Goal: Information Seeking & Learning: Find specific page/section

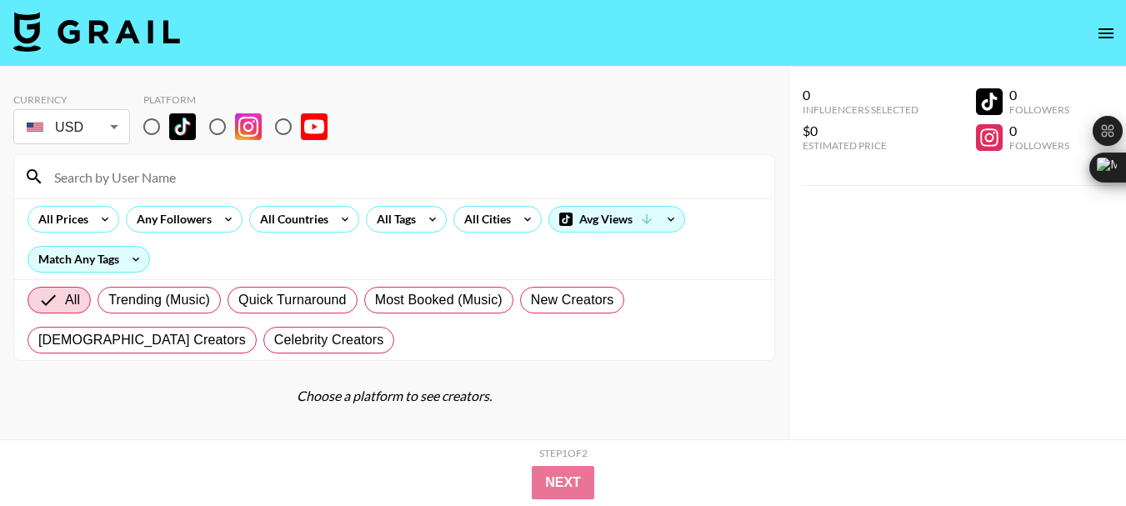
click at [222, 133] on input "radio" at bounding box center [217, 126] width 35 height 35
radio input "true"
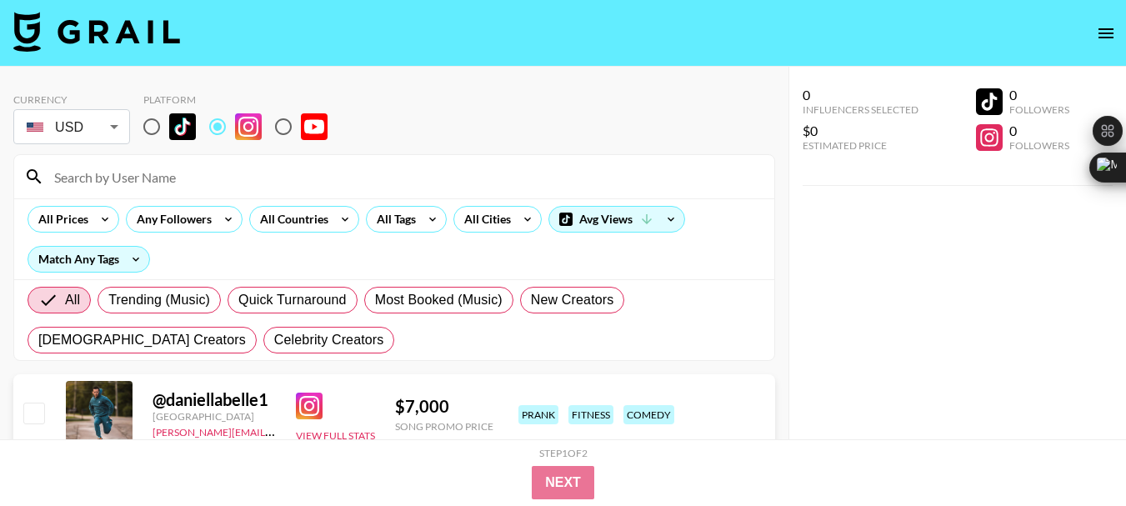
click at [169, 169] on input at bounding box center [404, 176] width 720 height 27
paste input "french.[PERSON_NAME]"
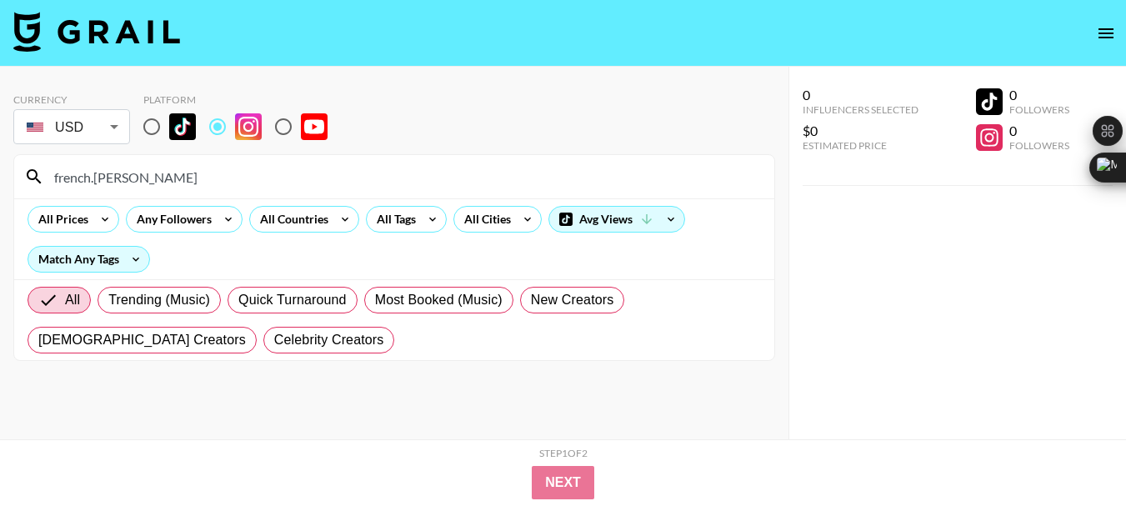
type input "french.[PERSON_NAME]"
click at [110, 174] on input "french.[PERSON_NAME]" at bounding box center [404, 176] width 720 height 27
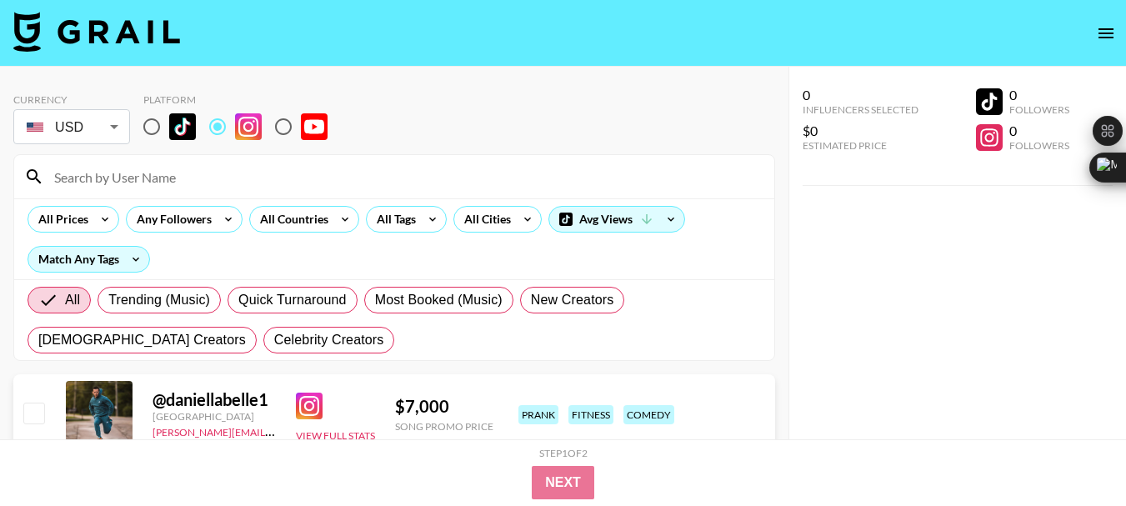
paste input "[PERSON_NAME].[PERSON_NAME]"
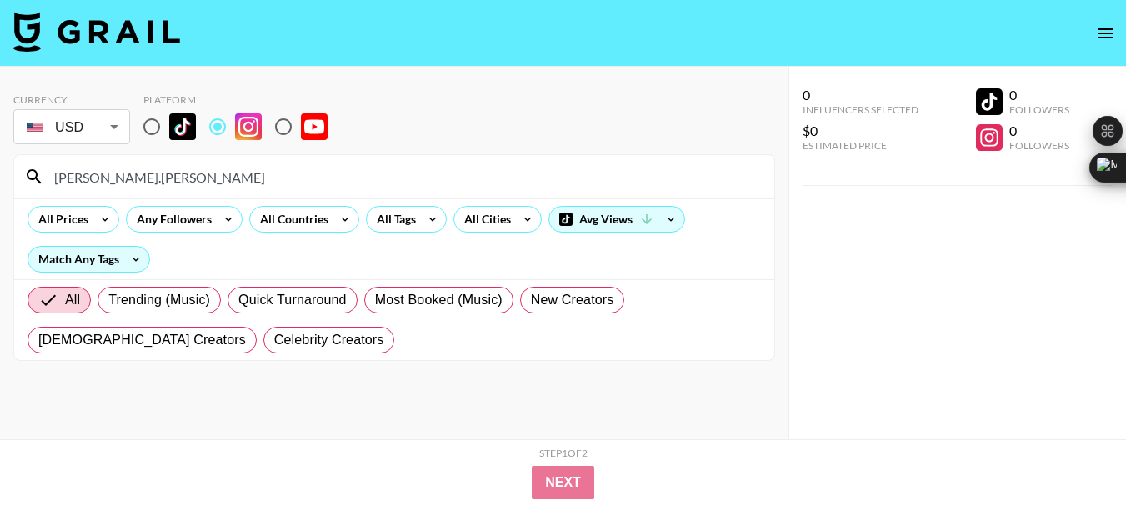
type input "[PERSON_NAME].[PERSON_NAME]"
click at [85, 182] on input "[PERSON_NAME].[PERSON_NAME]" at bounding box center [404, 176] width 720 height 27
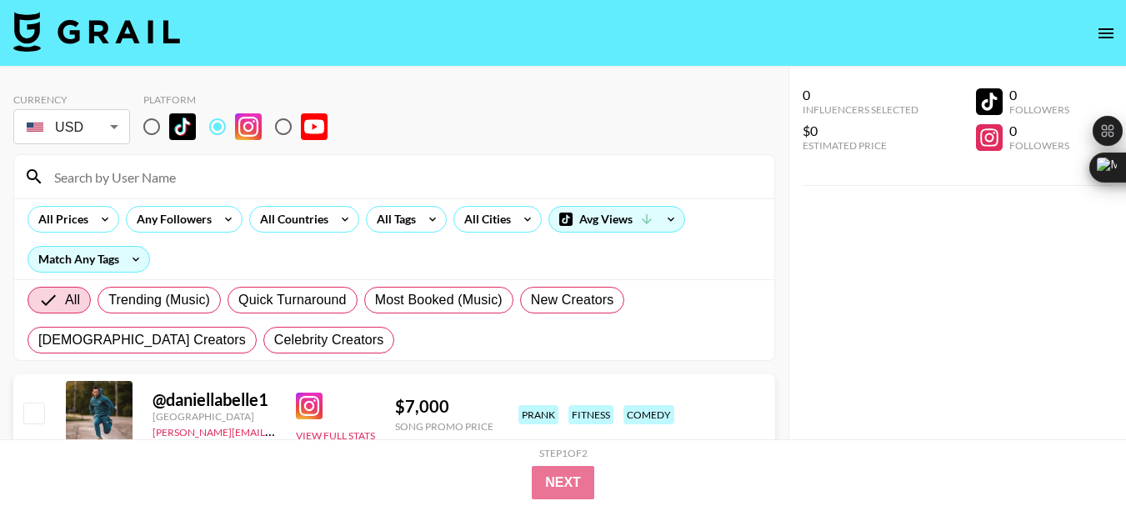
paste input "the_eco_cosplayer"
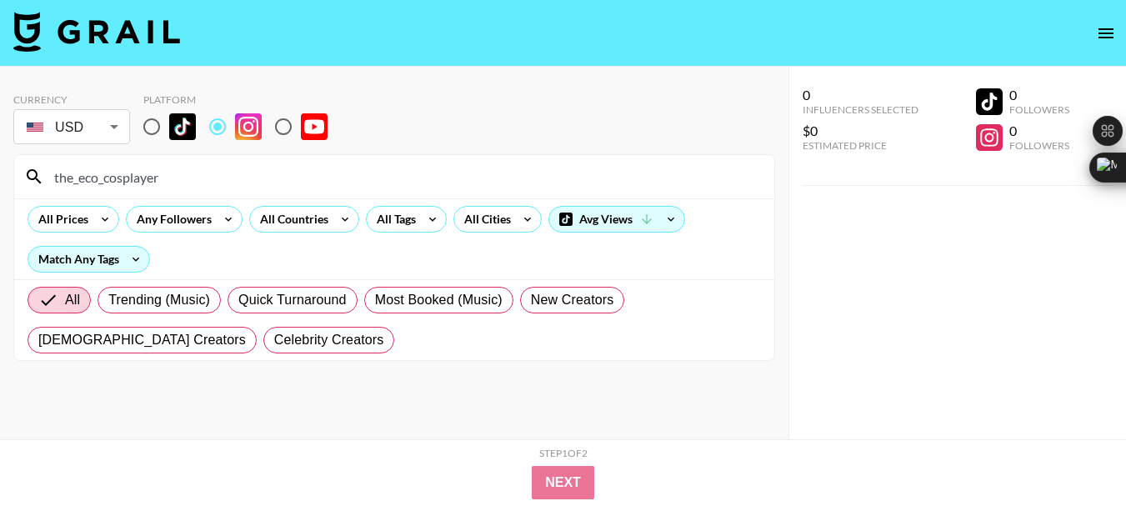
type input "the_eco_cosplayer"
click at [122, 180] on input "the_eco_cosplayer" at bounding box center [404, 176] width 720 height 27
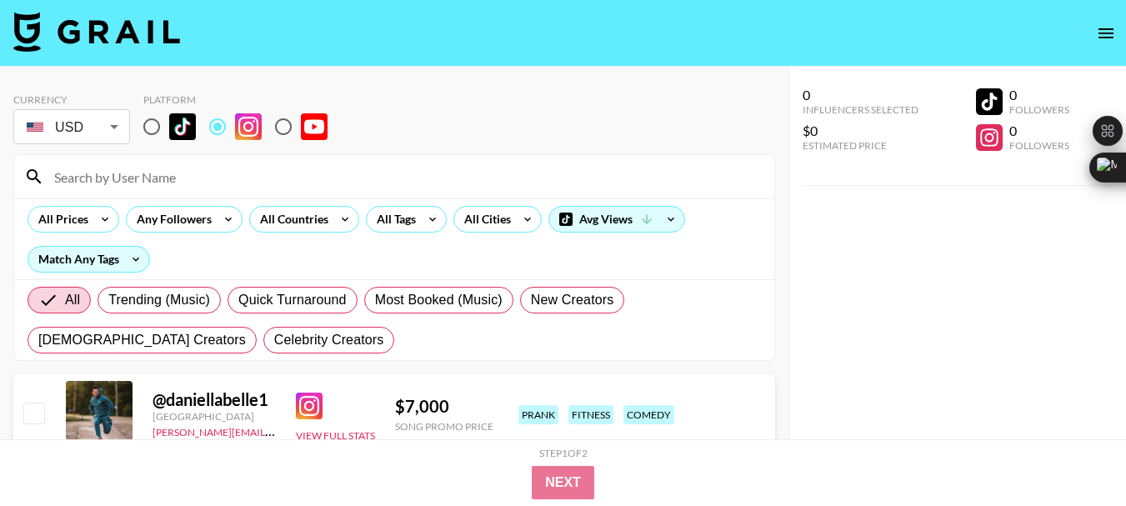
paste input "ceekayecosplays"
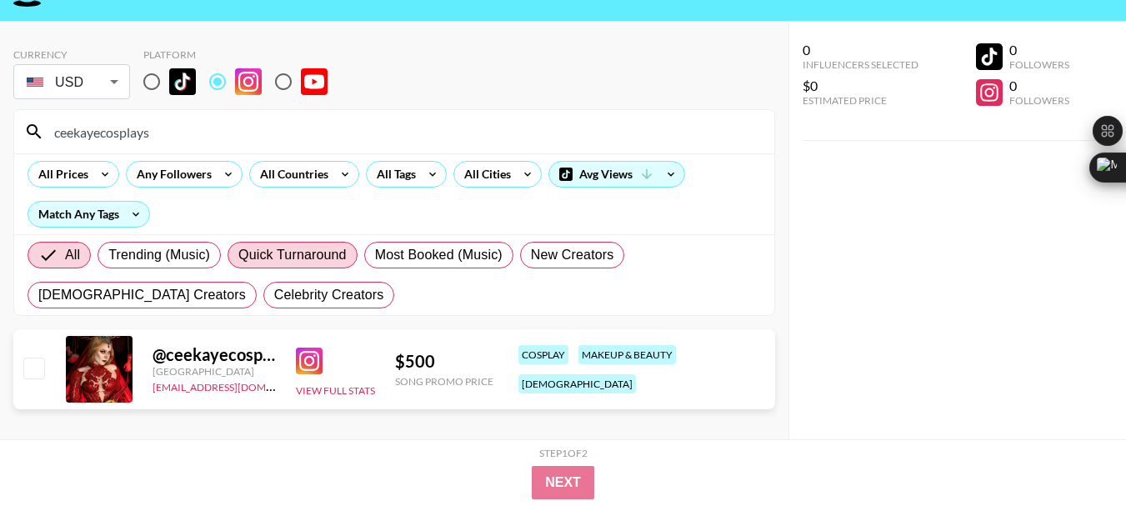
scroll to position [67, 0]
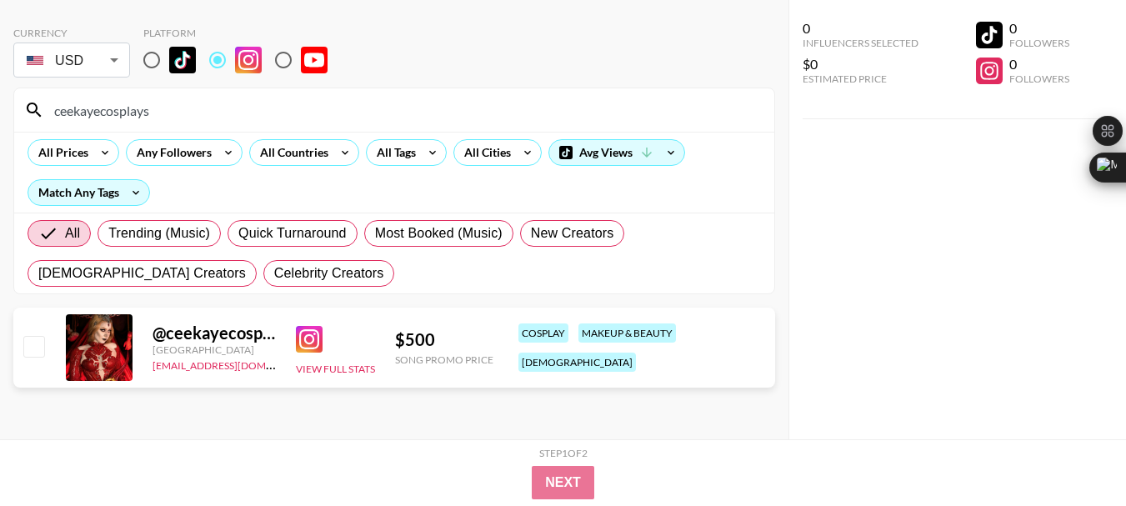
type input "ceekayecosplays"
click at [109, 111] on input "ceekayecosplays" at bounding box center [404, 110] width 720 height 27
click at [109, 112] on input "ceekayecosplays" at bounding box center [404, 110] width 720 height 27
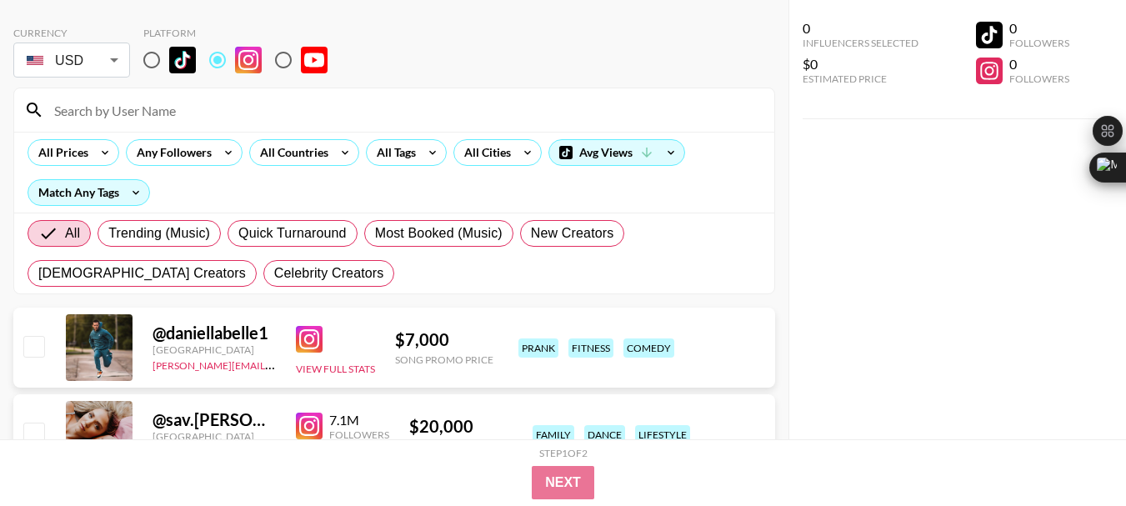
paste input "itsginnydi"
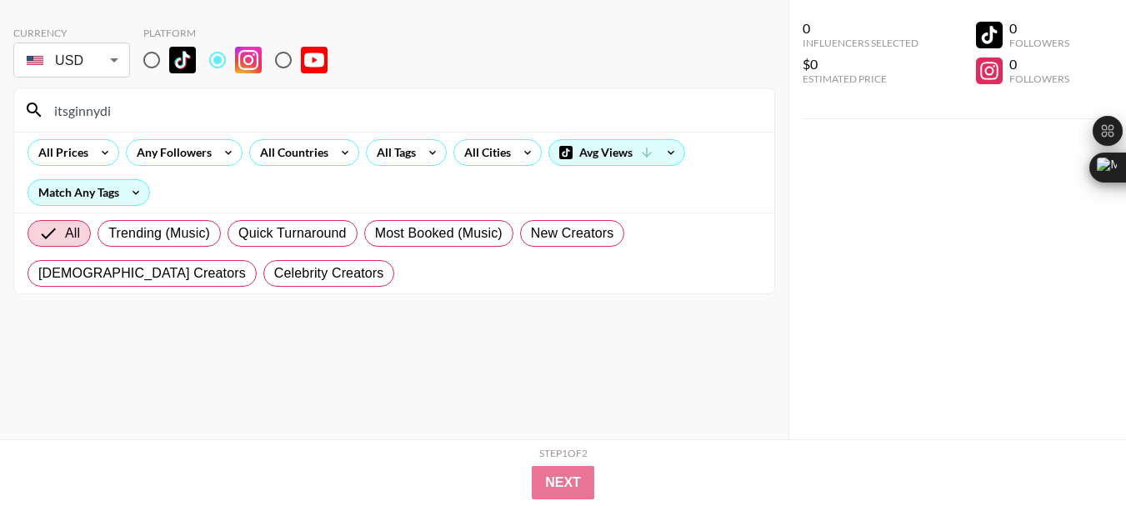
type input "itsginnydi"
click at [86, 113] on input "itsginnydi" at bounding box center [404, 110] width 720 height 27
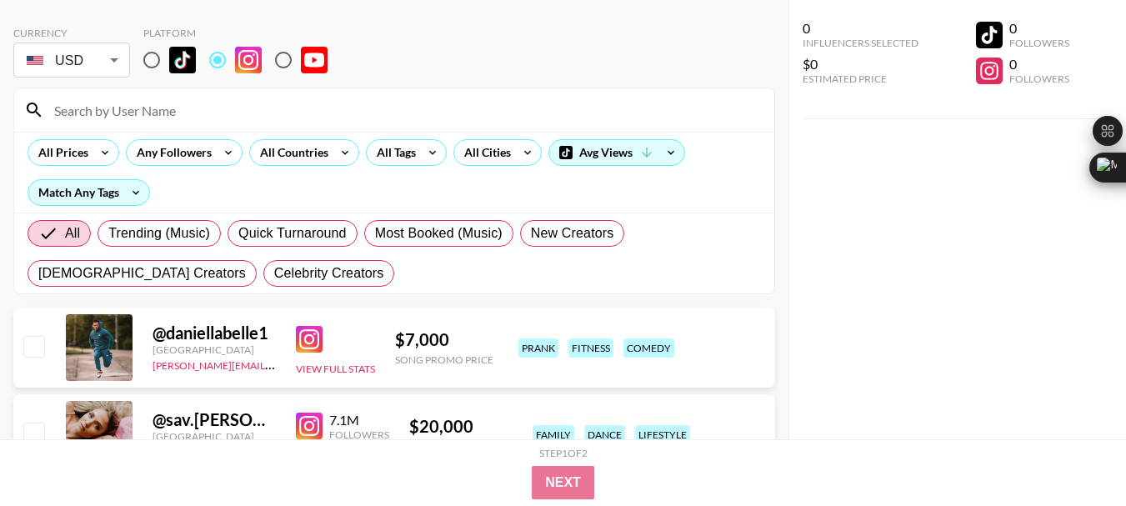
paste input "juliettesureau"
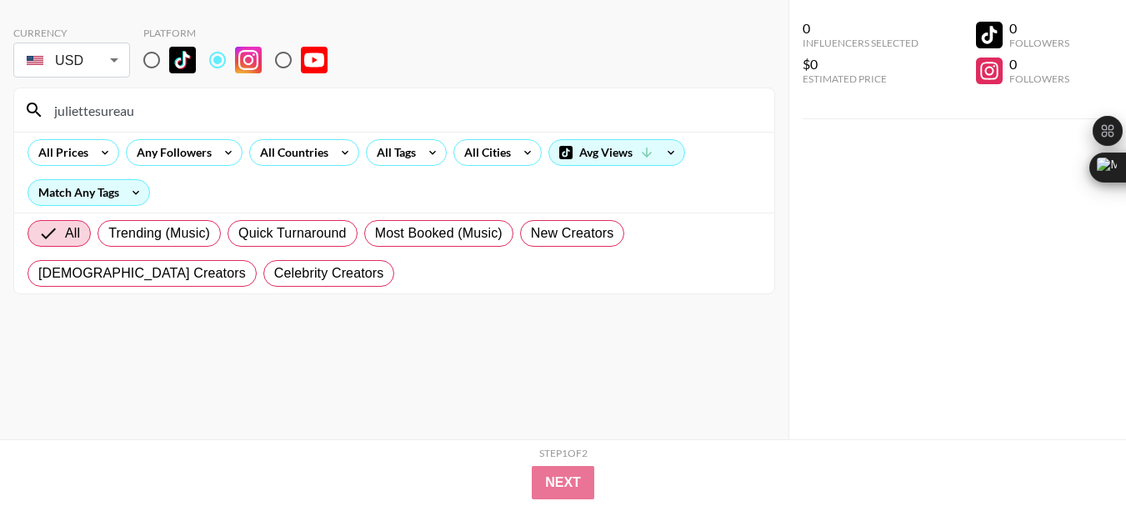
type input "juliettesureau"
click at [112, 108] on input "juliettesureau" at bounding box center [404, 110] width 720 height 27
click at [111, 109] on input "juliettesureau" at bounding box center [404, 110] width 720 height 27
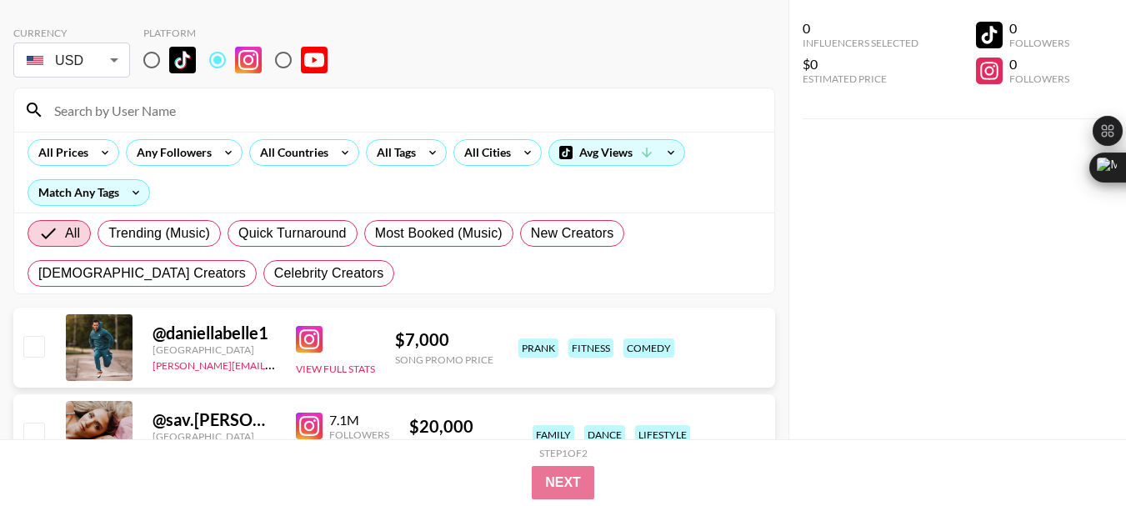
paste input "paigeloe"
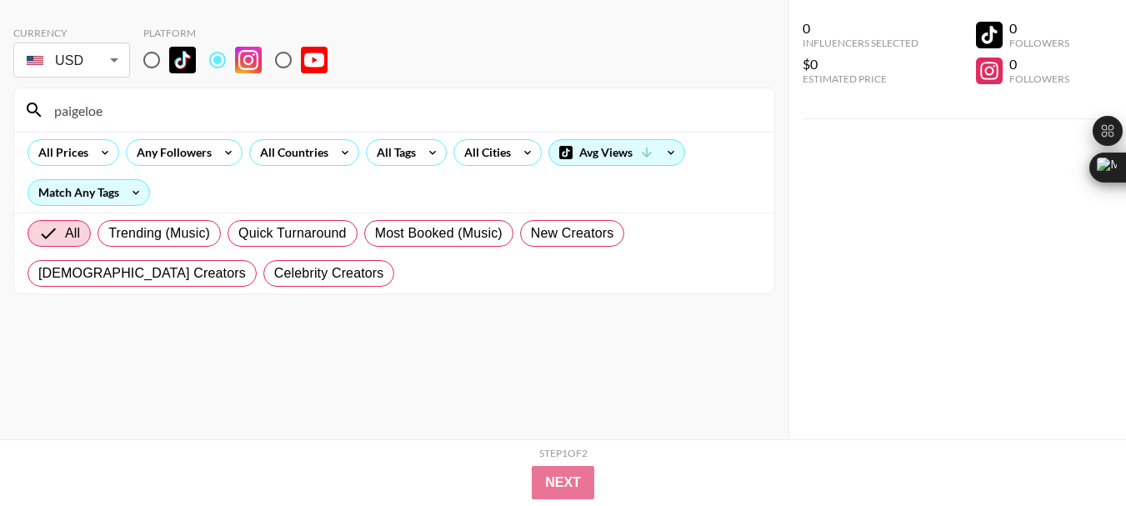
type input "paigeloe"
click at [94, 104] on input "paigeloe" at bounding box center [404, 110] width 720 height 27
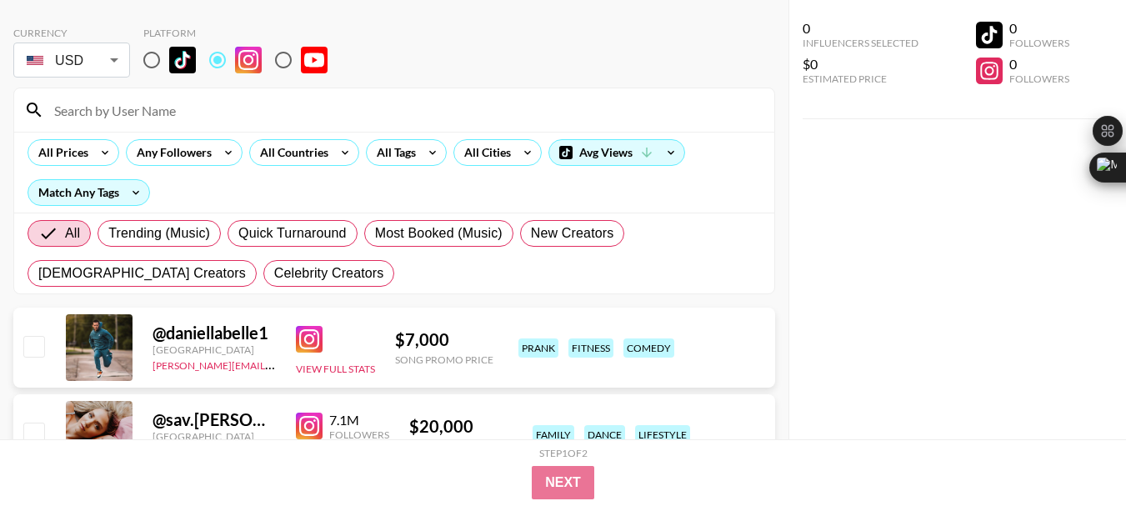
paste input "swannandtheberries"
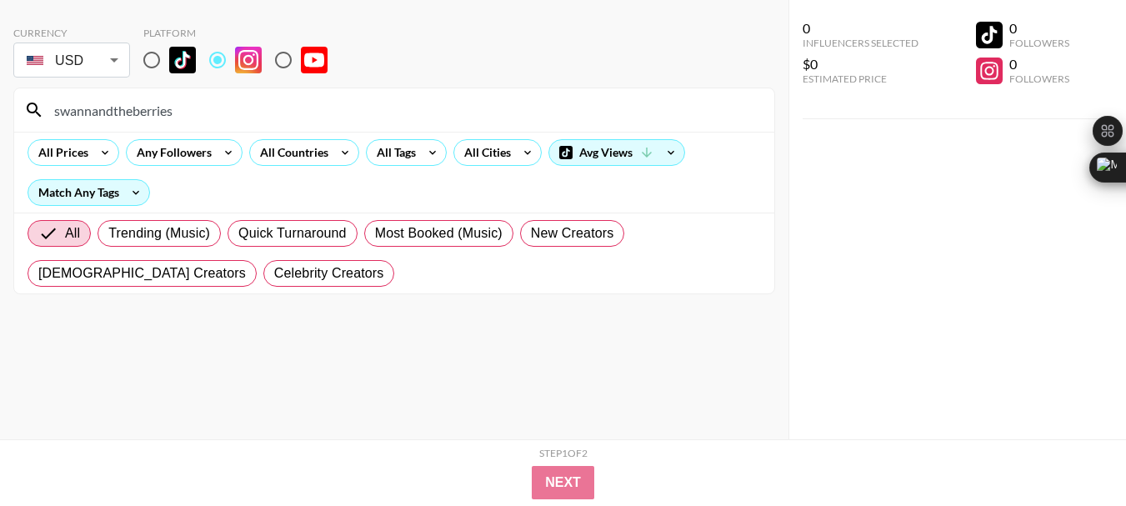
type input "swannandtheberries"
click at [102, 118] on input "swannandtheberries" at bounding box center [404, 110] width 720 height 27
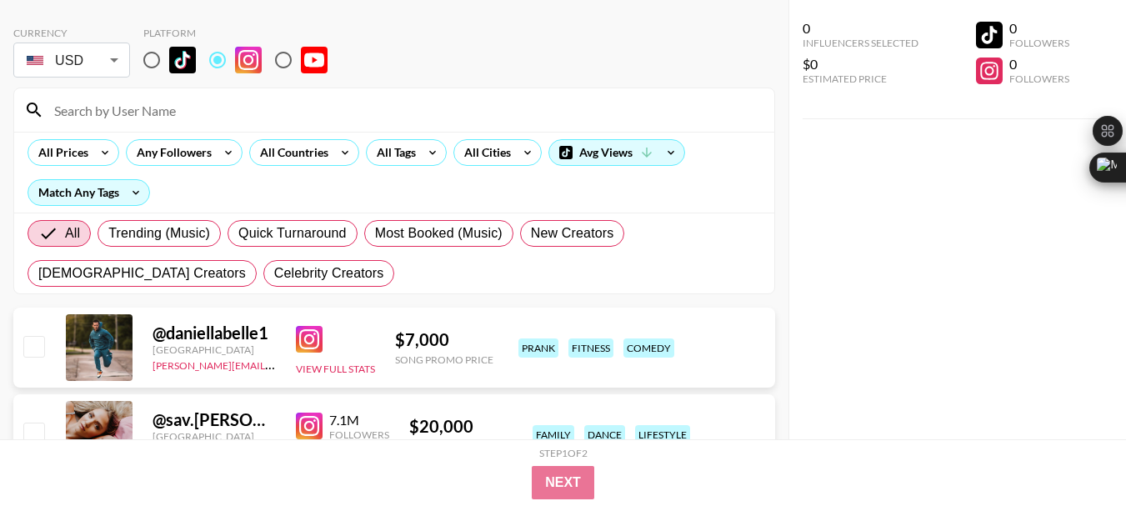
paste input "stevenrinella"
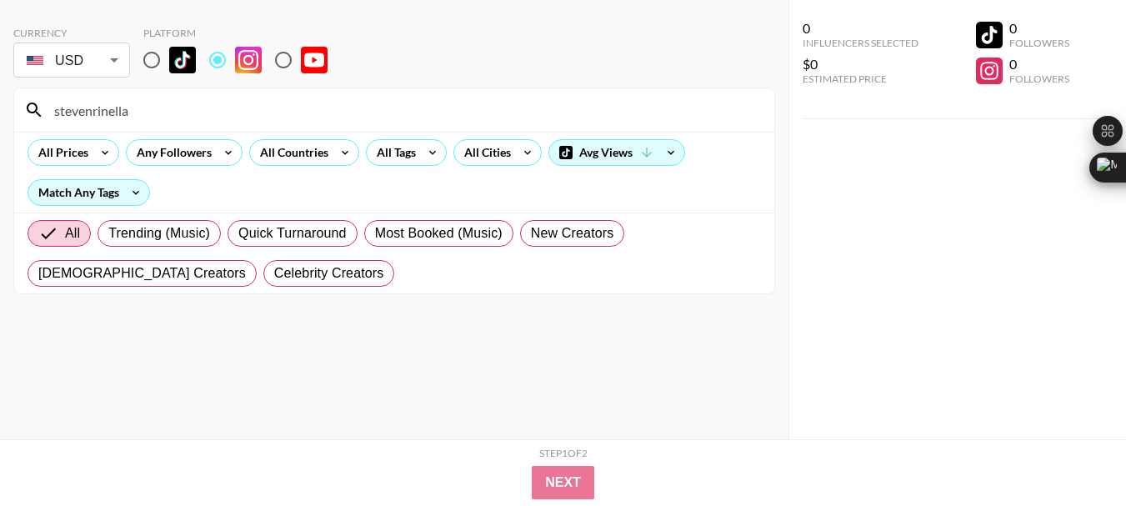
type input "stevenrinella"
click at [99, 115] on input "stevenrinella" at bounding box center [404, 110] width 720 height 27
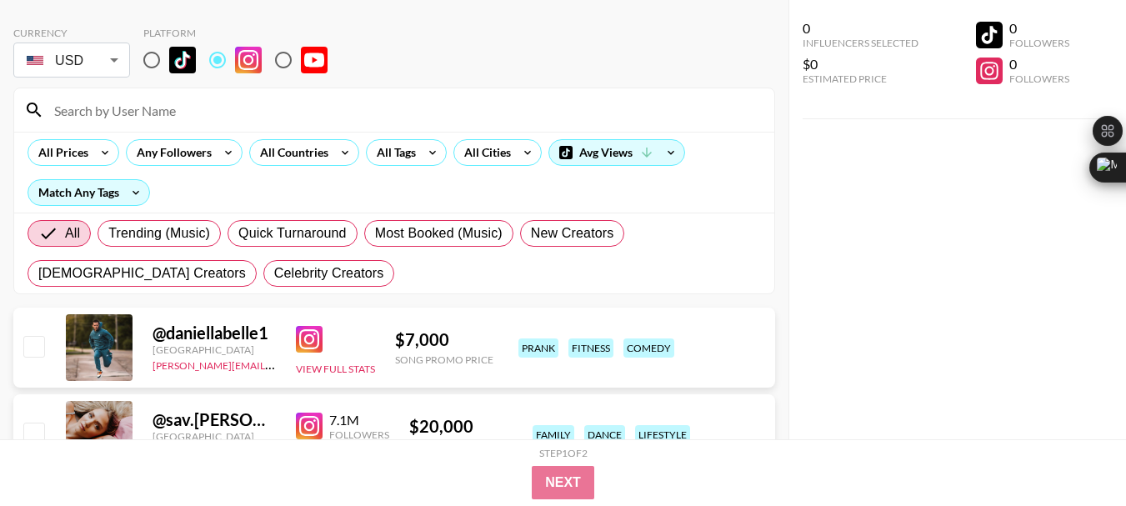
paste input "catarinassecretkitty"
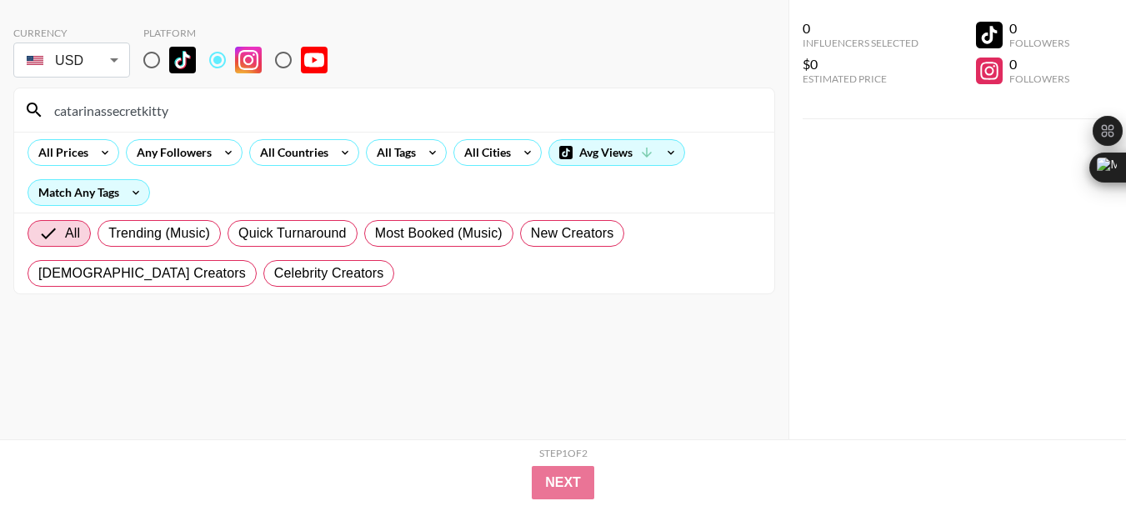
type input "catarinassecretkitty"
click at [109, 122] on input "catarinassecretkitty" at bounding box center [404, 110] width 720 height 27
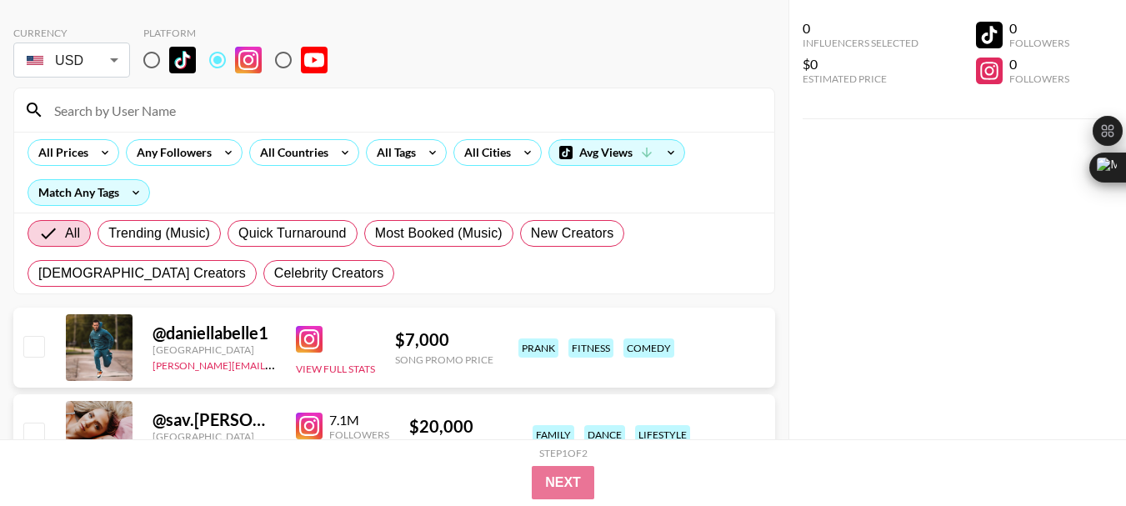
paste input "grindhardplumbingco"
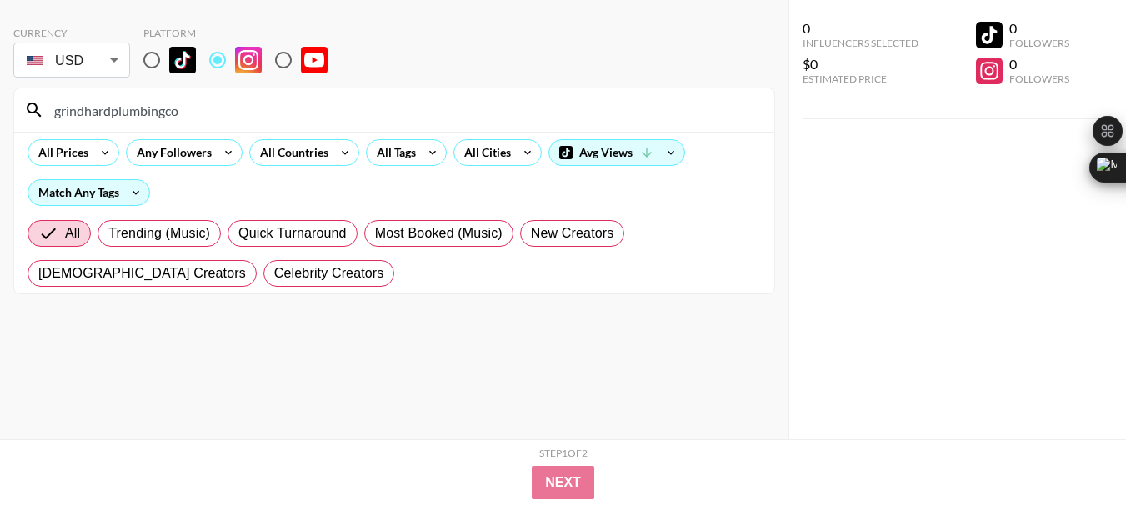
type input "grindhardplumbingco"
click at [151, 109] on input "grindhardplumbingco" at bounding box center [404, 110] width 720 height 27
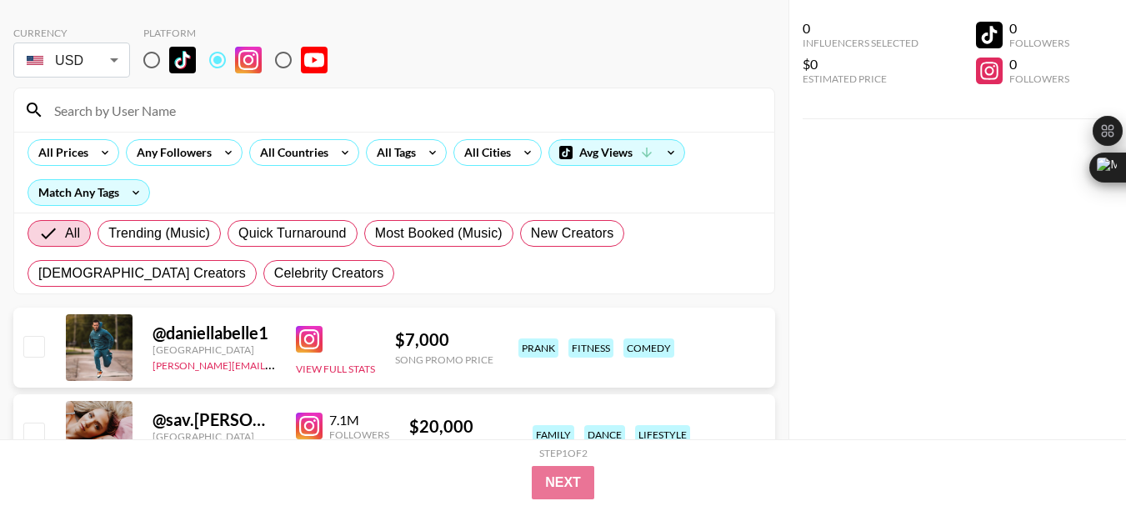
paste input "tickcreekranch"
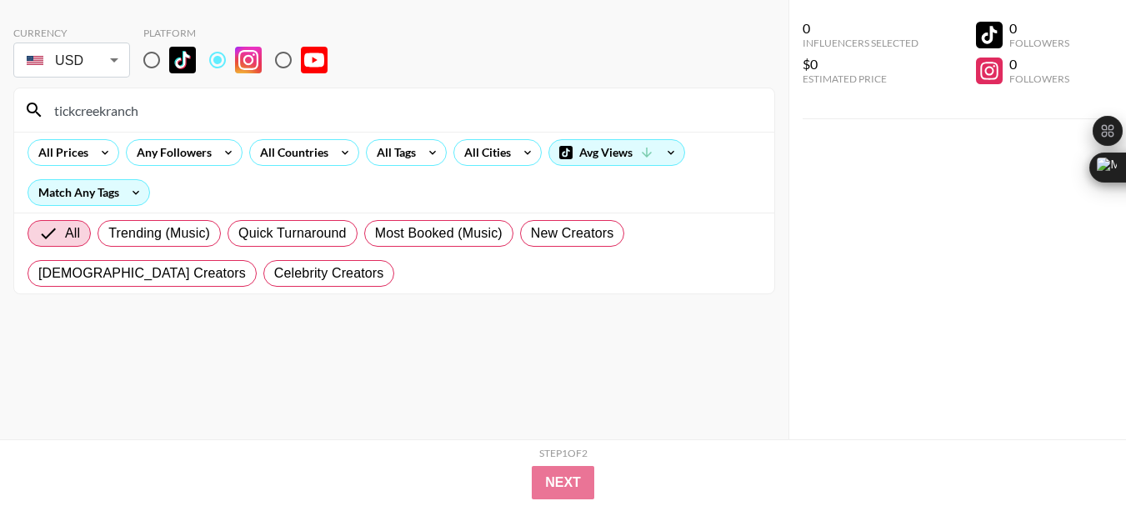
type input "tickcreekranch"
click at [97, 103] on input "tickcreekranch" at bounding box center [404, 110] width 720 height 27
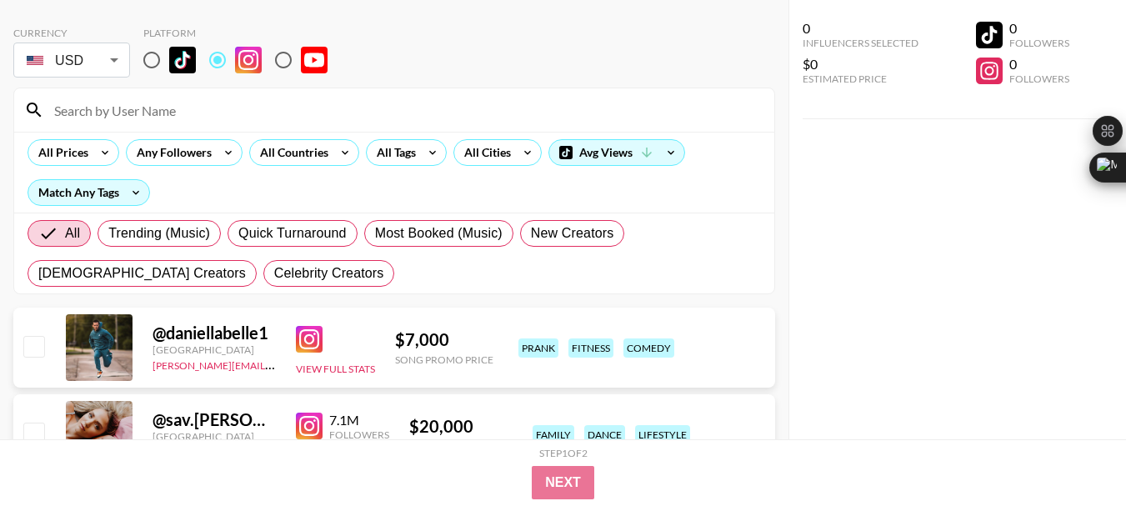
paste input "grindhardplumbingco"
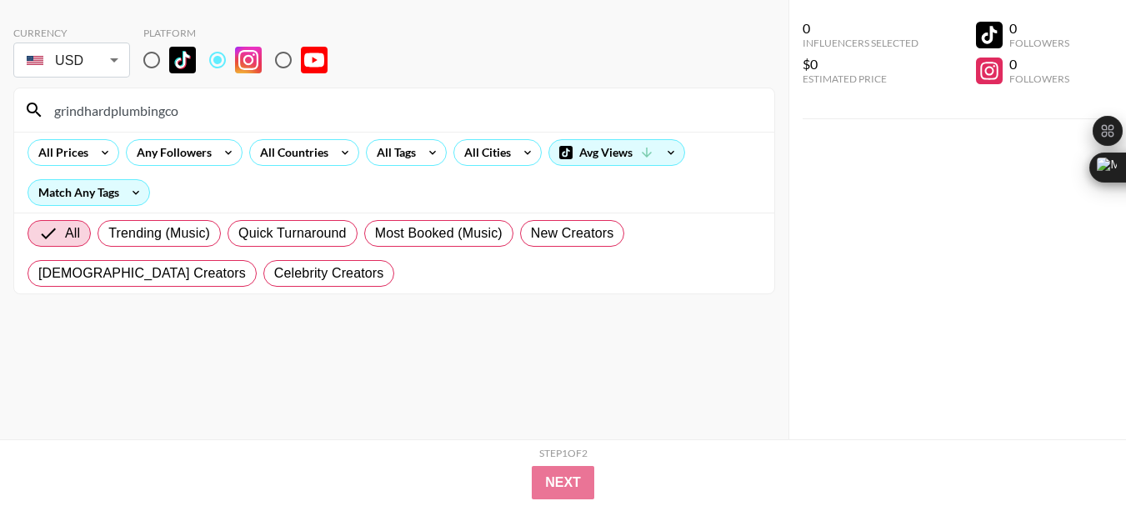
type input "grindhardplumbingco"
click at [100, 104] on input "grindhardplumbingco" at bounding box center [404, 110] width 720 height 27
click at [101, 104] on input "grindhardplumbingco" at bounding box center [404, 110] width 720 height 27
click at [101, 107] on input "grindhardplumbingco" at bounding box center [404, 110] width 720 height 27
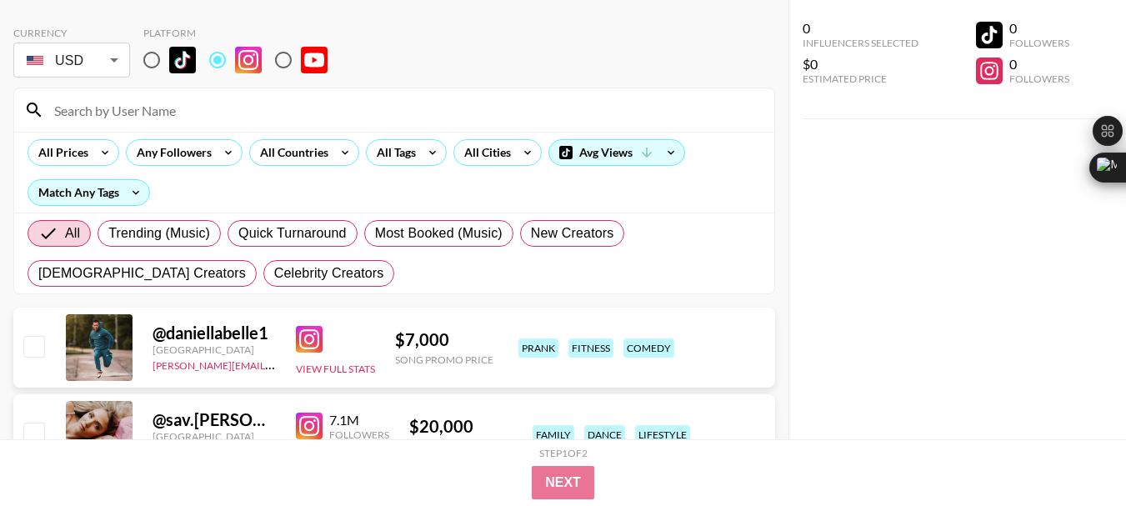
paste input "wiktorivanovko"
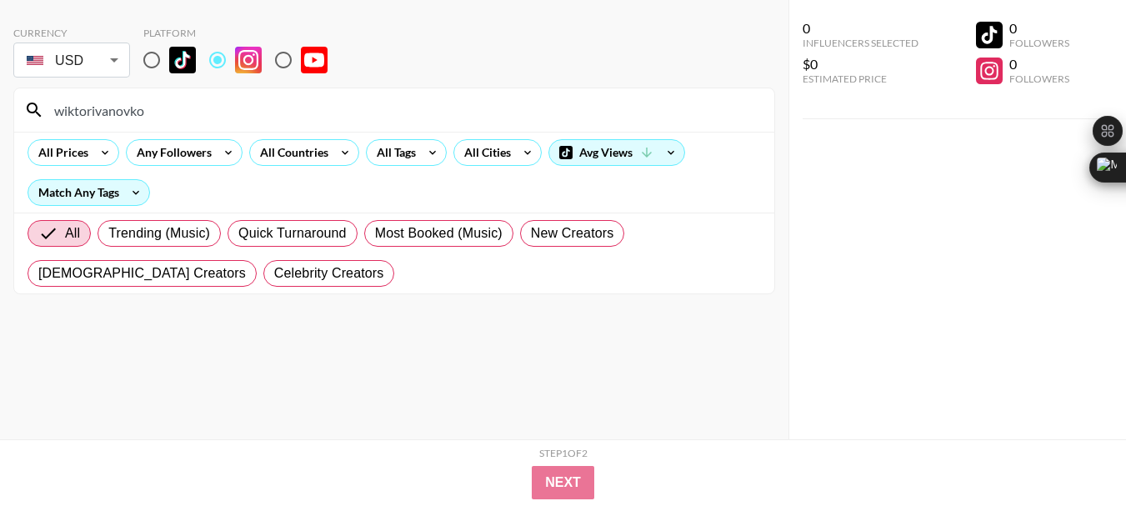
type input "wiktorivanovko"
click at [119, 112] on input "wiktorivanovko" at bounding box center [404, 110] width 720 height 27
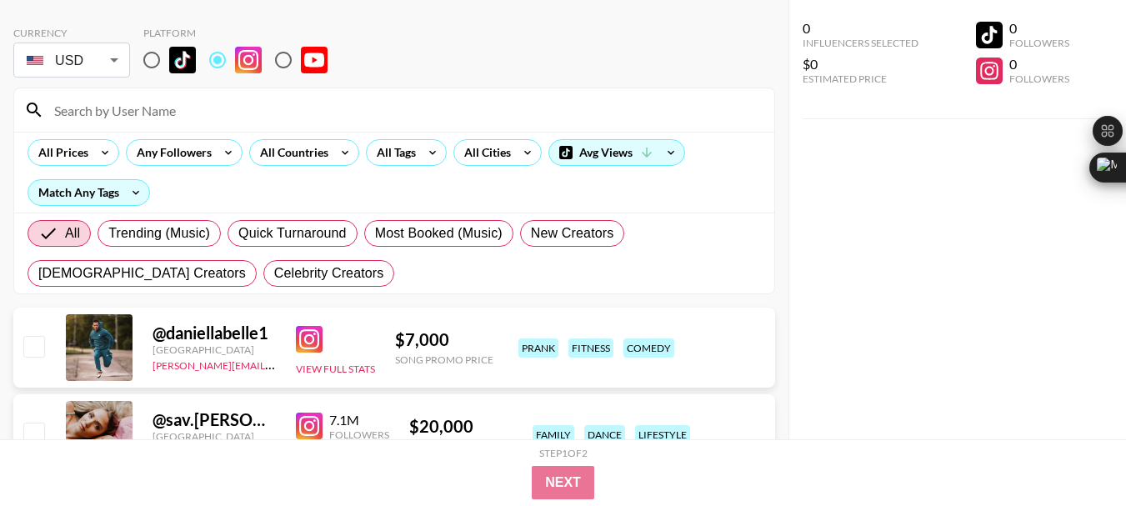
paste input "[URL][DOMAIN_NAME]"
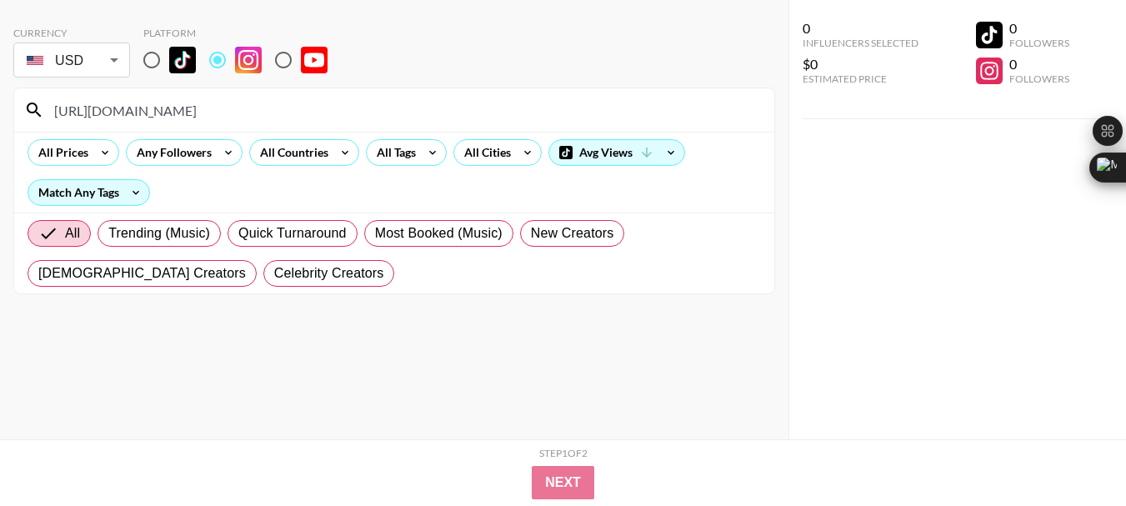
type input "[URL][DOMAIN_NAME]"
click at [140, 109] on input "[URL][DOMAIN_NAME]" at bounding box center [404, 110] width 720 height 27
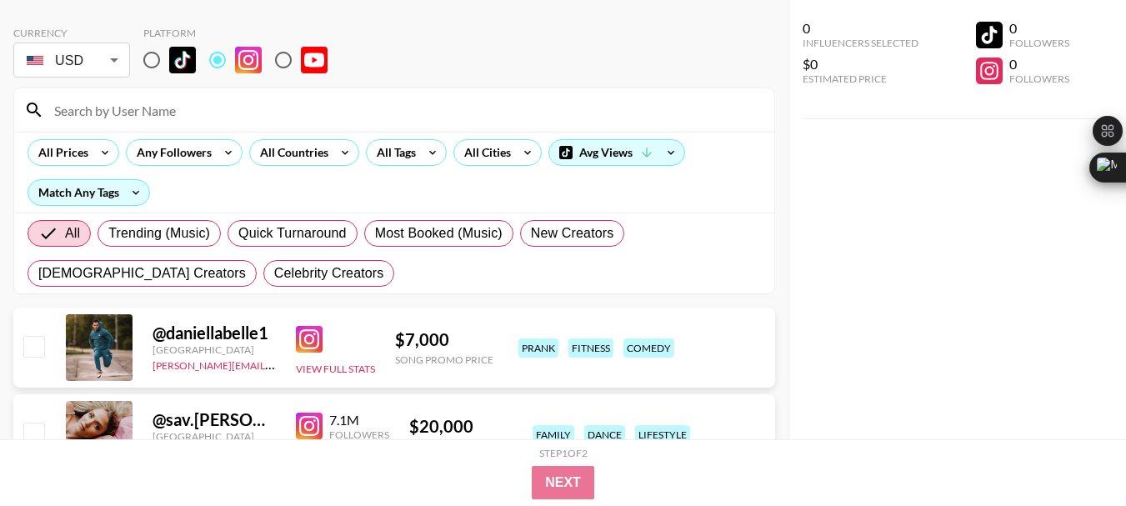
paste input "wiktorivanovko"
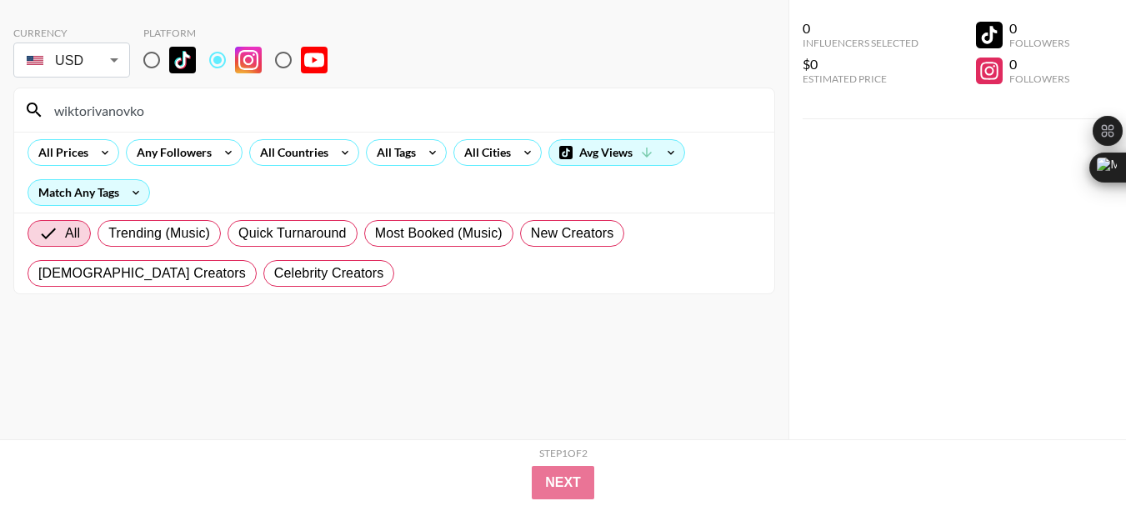
type input "wiktorivanovko"
click at [106, 110] on input "wiktorivanovko" at bounding box center [404, 110] width 720 height 27
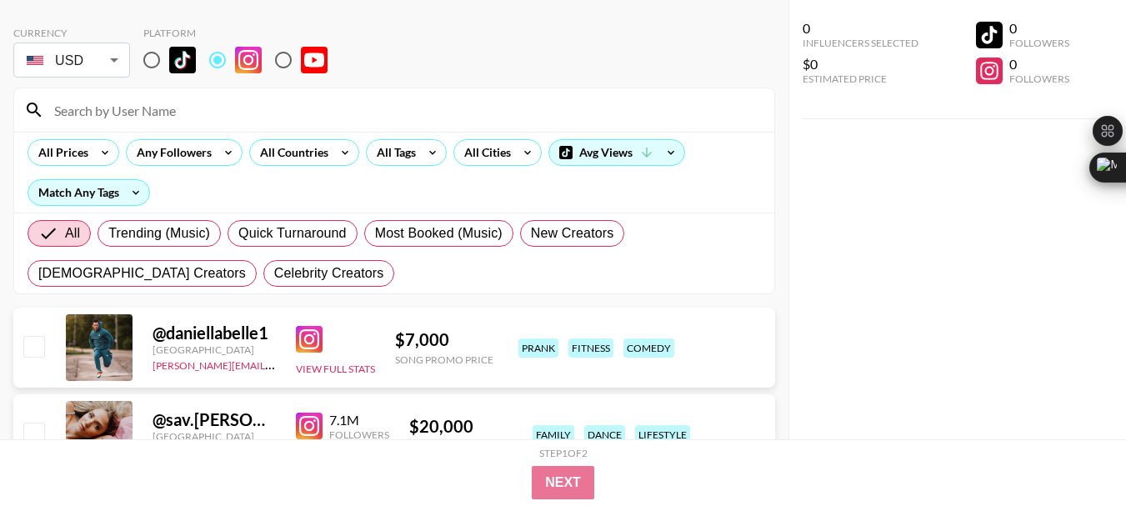
paste input "okoffroadmowers"
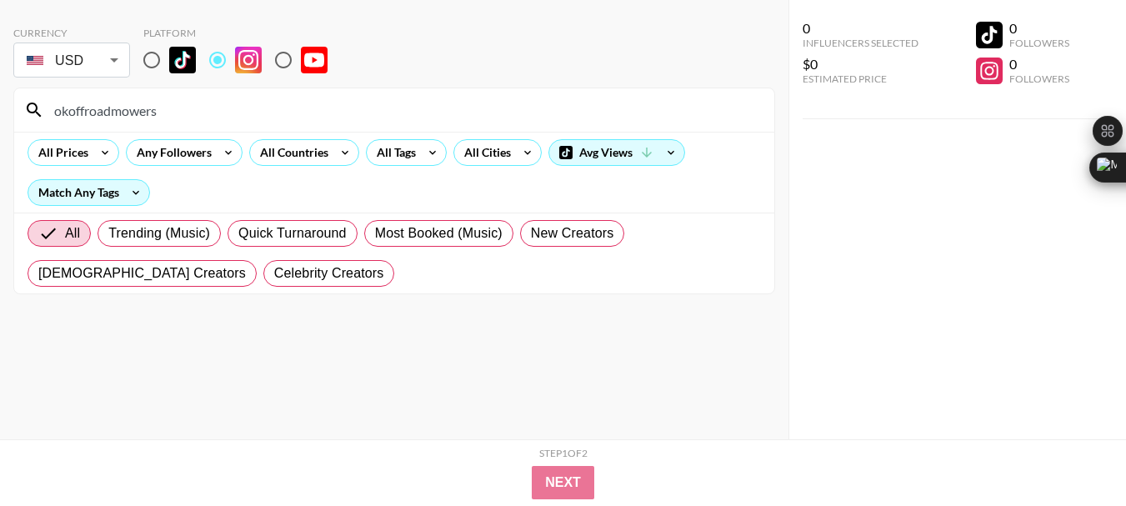
type input "okoffroadmowers"
click at [107, 110] on input "okoffroadmowers" at bounding box center [404, 110] width 720 height 27
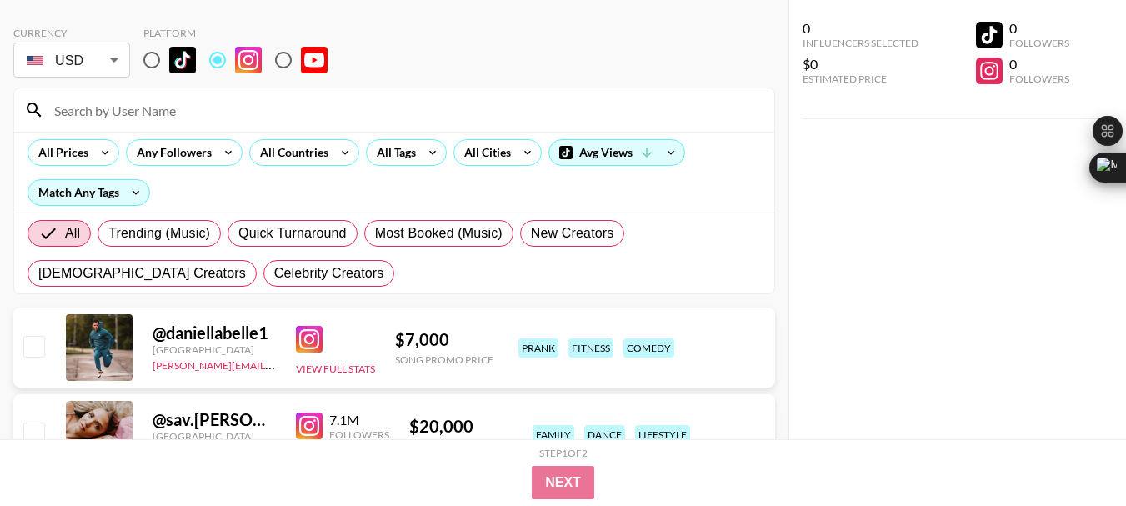
paste input "iceicejojo_"
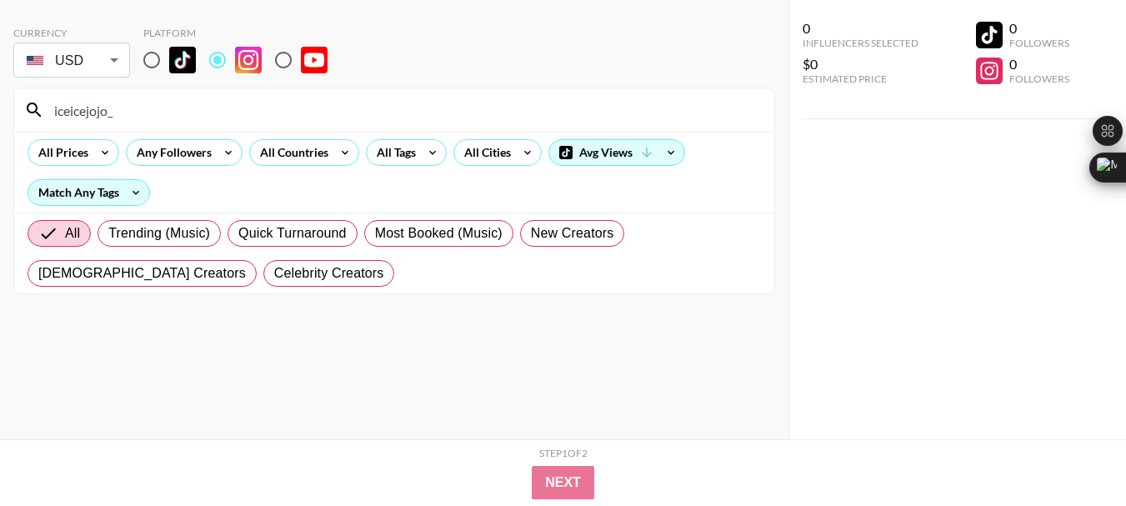
type input "iceicejojo_"
click at [76, 112] on input "iceicejojo_" at bounding box center [404, 110] width 720 height 27
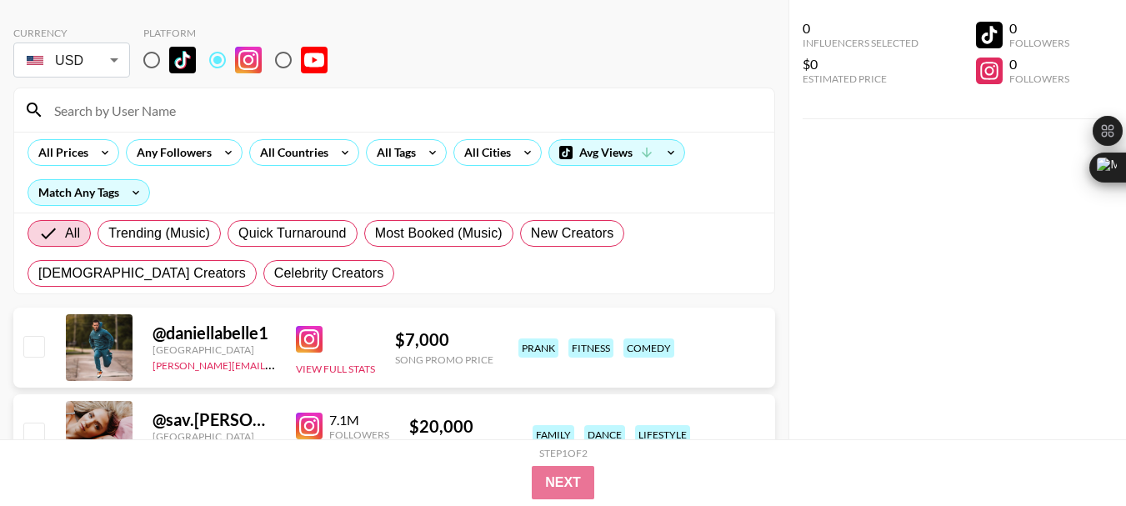
paste input "urlocallumberjill"
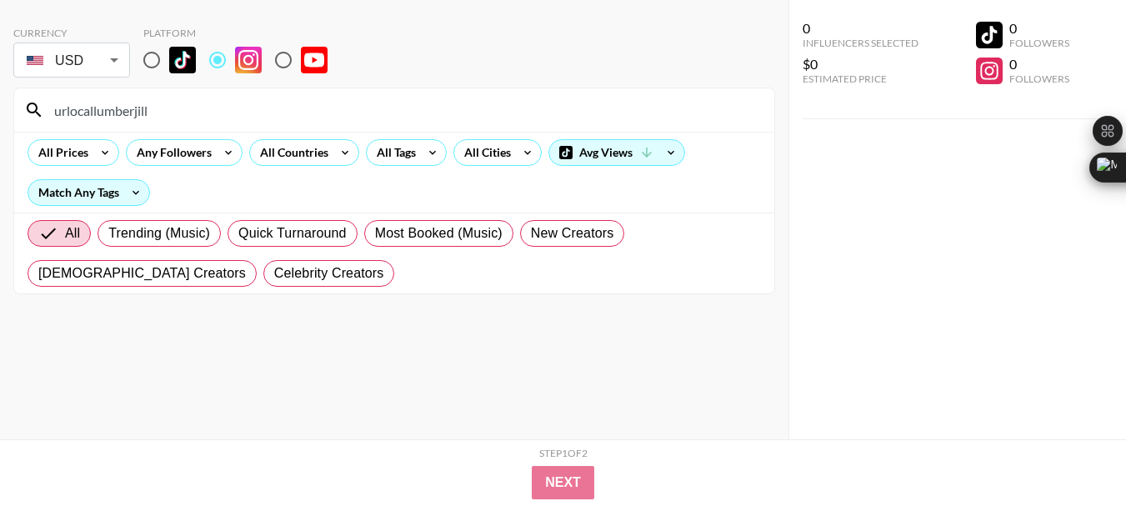
type input "urlocallumberjill"
click at [82, 108] on input "urlocallumberjill" at bounding box center [404, 110] width 720 height 27
click at [81, 108] on input "urlocallumberjill" at bounding box center [404, 110] width 720 height 27
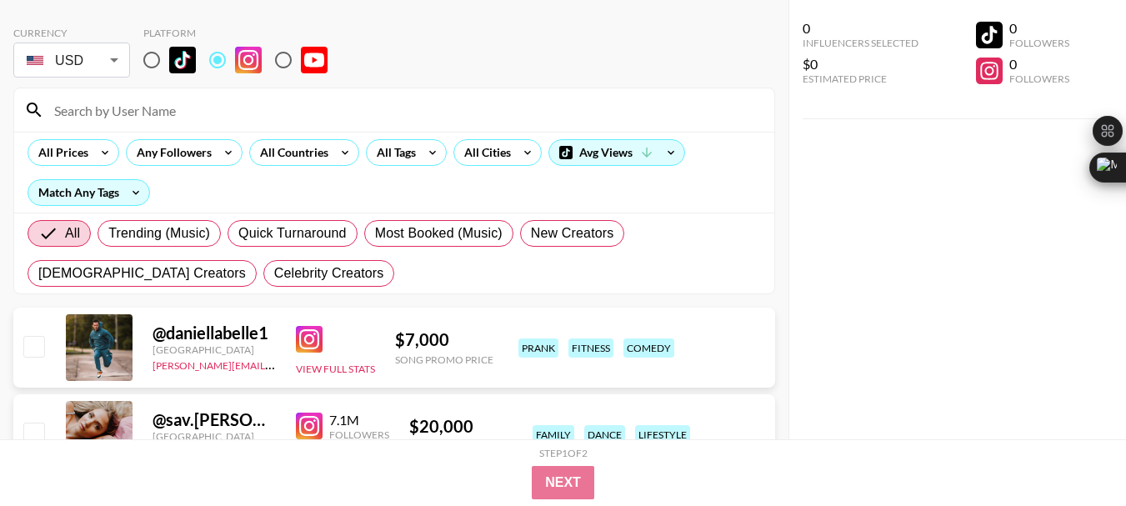
paste input "hannahbarron96"
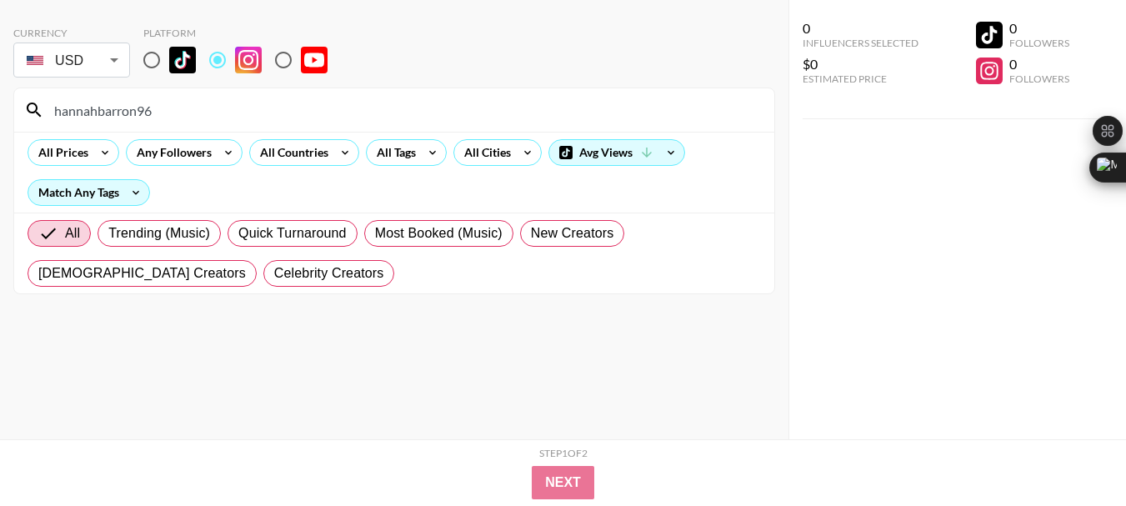
type input "hannahbarron96"
click at [110, 102] on input "hannahbarron96" at bounding box center [404, 110] width 720 height 27
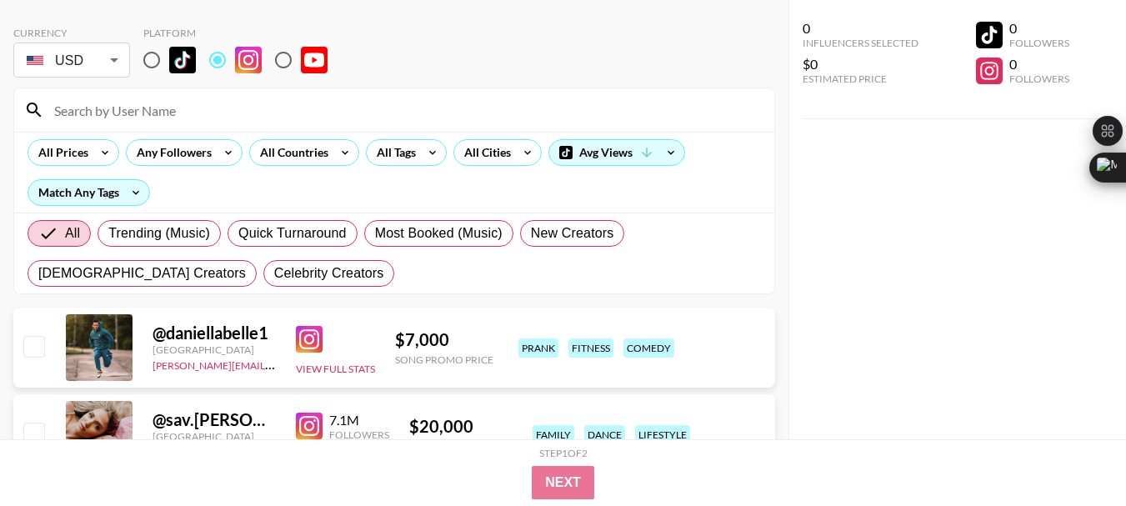
paste input "jeffbarron70"
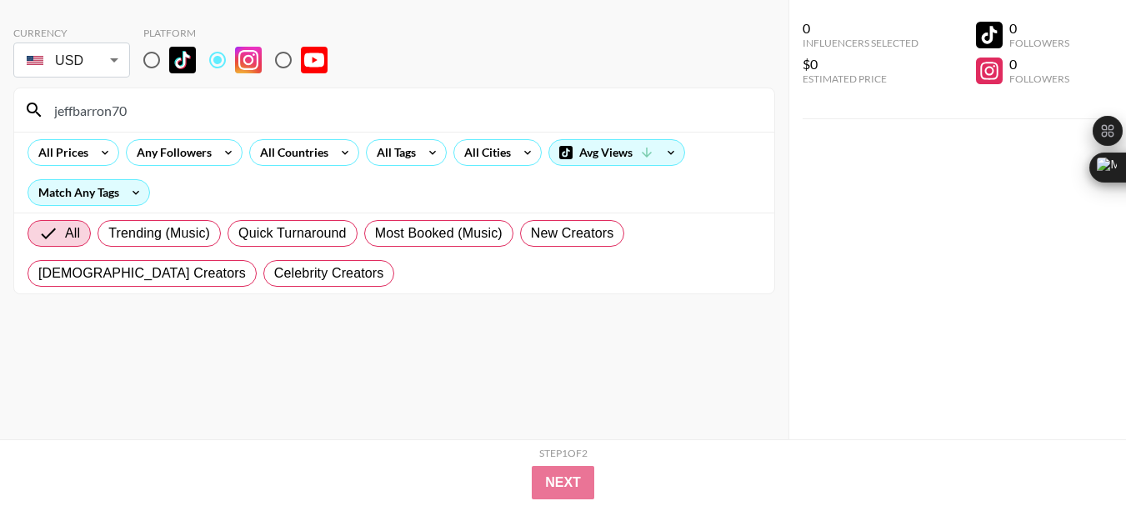
click at [92, 101] on input "jeffbarron70" at bounding box center [404, 110] width 720 height 27
click at [92, 103] on input "jeffbarron70" at bounding box center [404, 110] width 720 height 27
type input "jeffbrron70"
click at [92, 106] on input "jeffbrron70" at bounding box center [404, 110] width 720 height 27
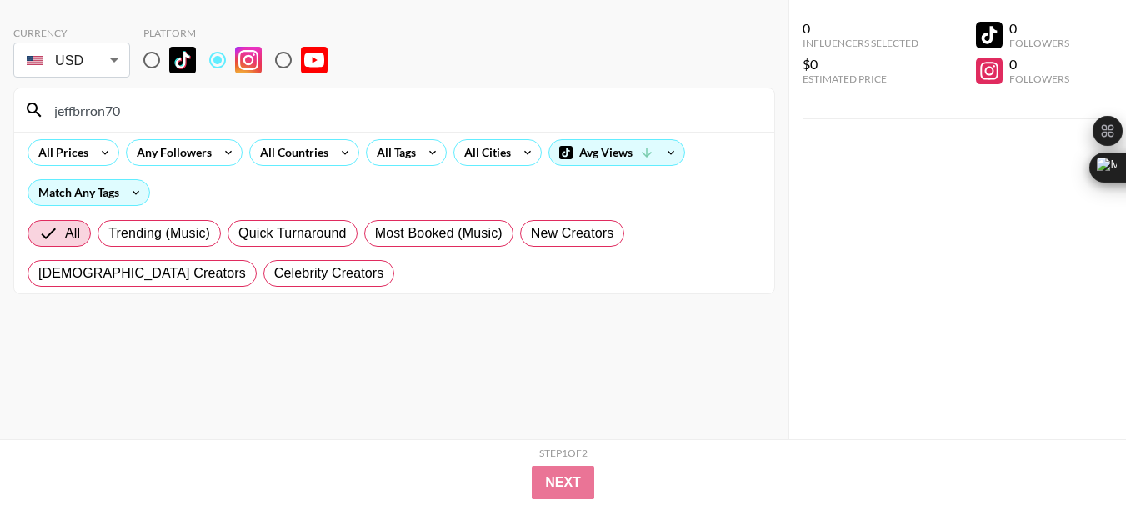
click at [92, 106] on input "jeffbrron70" at bounding box center [404, 110] width 720 height 27
paste input "thatsoutherngal1"
type input "thatsoutherngal1"
click at [123, 108] on input "thatsoutherngal1" at bounding box center [404, 110] width 720 height 27
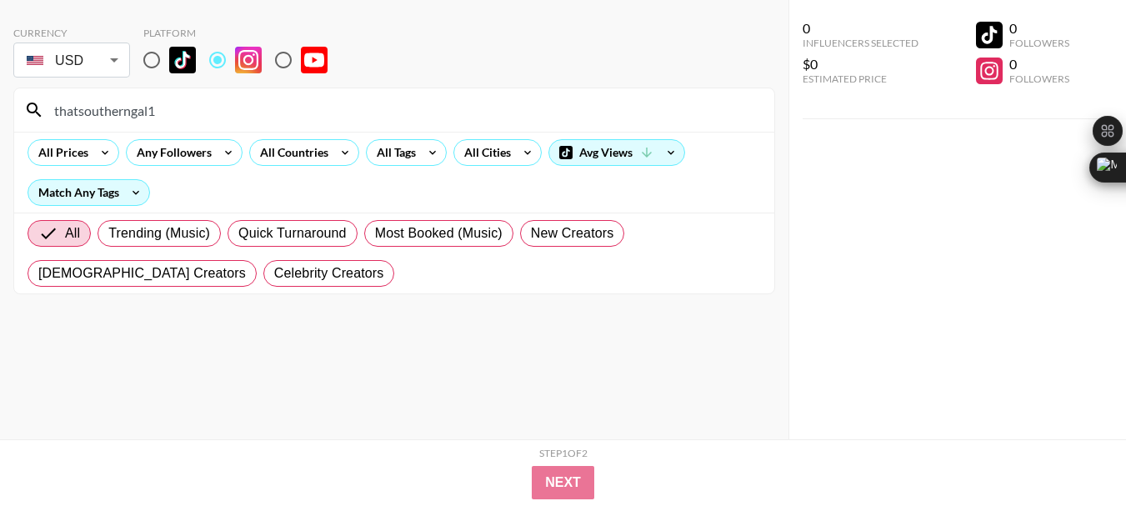
click at [123, 108] on input "thatsoutherngal1" at bounding box center [404, 110] width 720 height 27
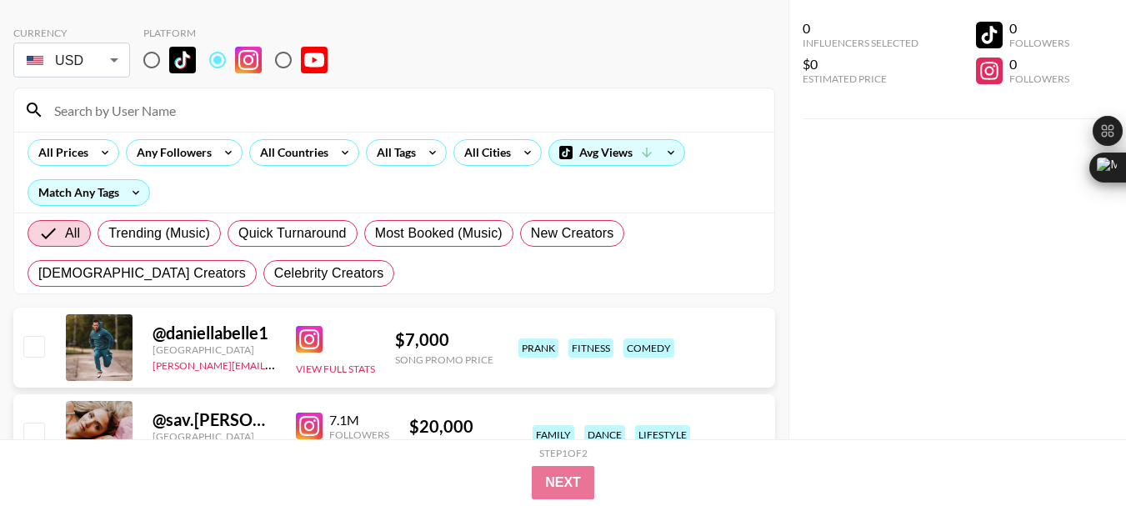
paste input "mazen_yard"
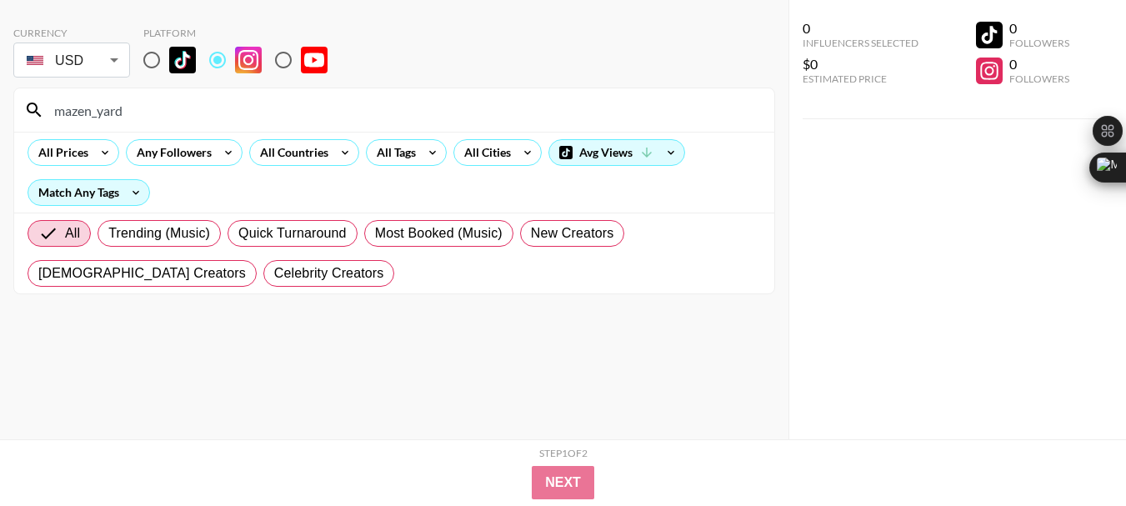
type input "mazen_yard"
click at [88, 122] on input "mazen_yard" at bounding box center [404, 110] width 720 height 27
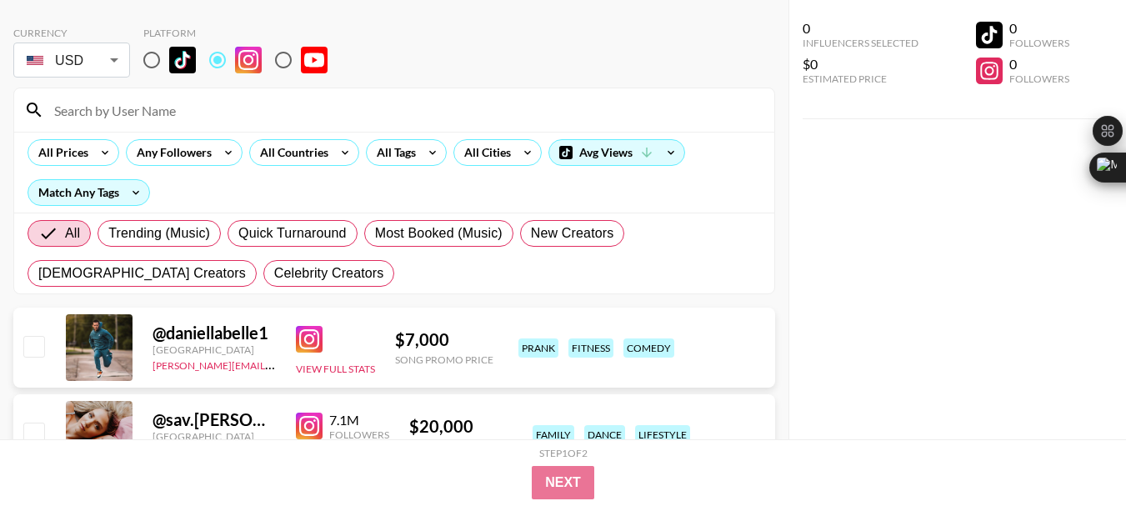
paste input "bekagarris"
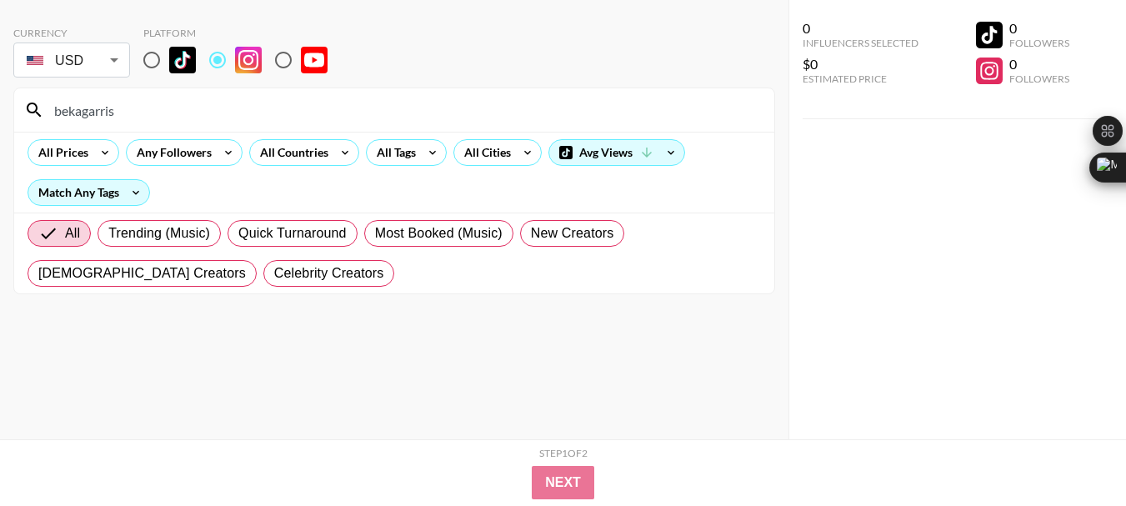
type input "bekagarris"
click at [82, 103] on input "bekagarris" at bounding box center [404, 110] width 720 height 27
drag, startPoint x: 82, startPoint y: 103, endPoint x: 97, endPoint y: 88, distance: 21.2
click at [80, 104] on input "bekagarris" at bounding box center [404, 110] width 720 height 27
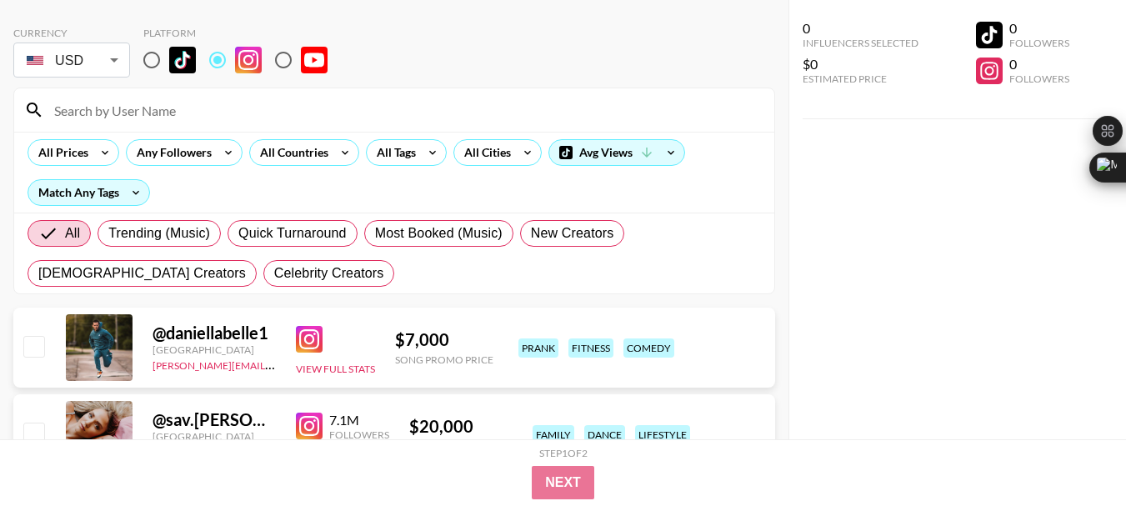
paste input "jenniferdanella"
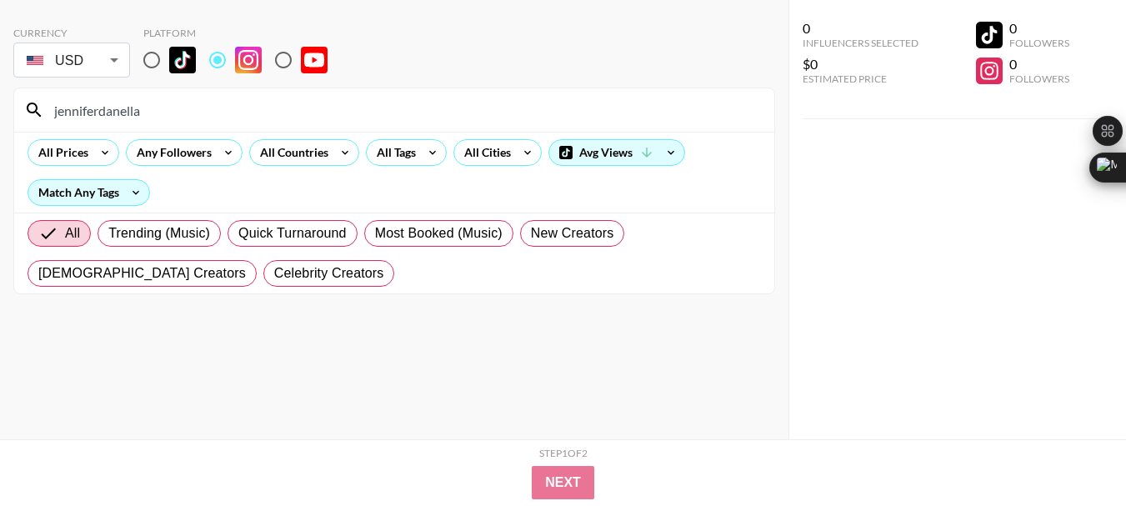
type input "jenniferdanella"
click at [100, 112] on input "jenniferdanella" at bounding box center [404, 110] width 720 height 27
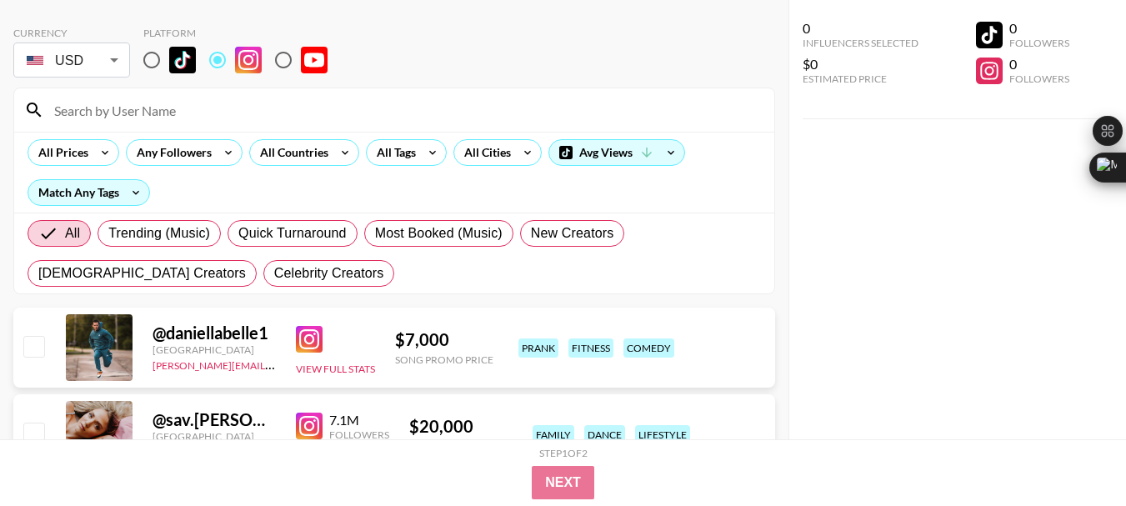
paste input "lakeforkguy"
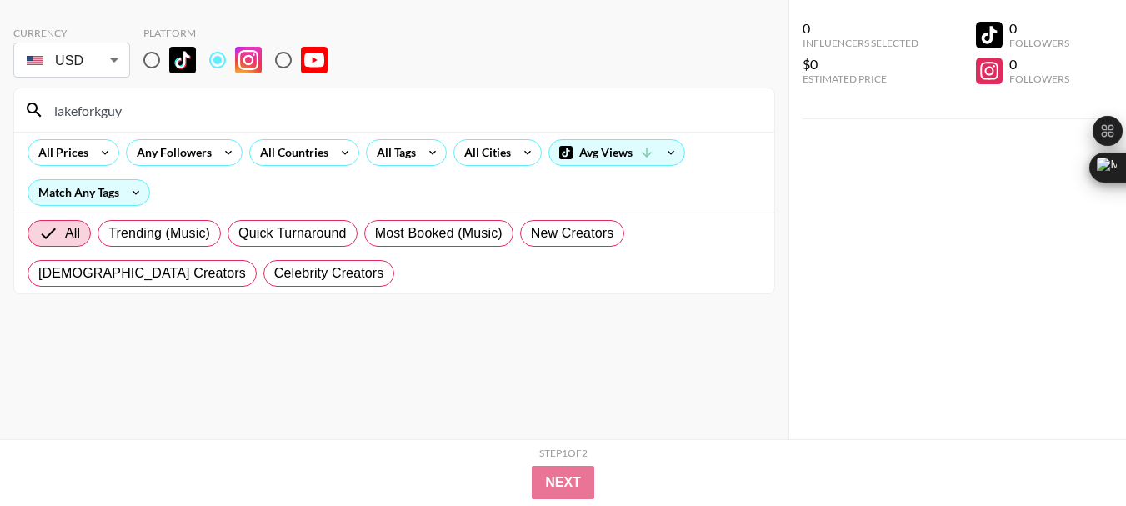
type input "lakeforkguy"
click at [106, 113] on input "lakeforkguy" at bounding box center [404, 110] width 720 height 27
paste input "realwilliebosshog"
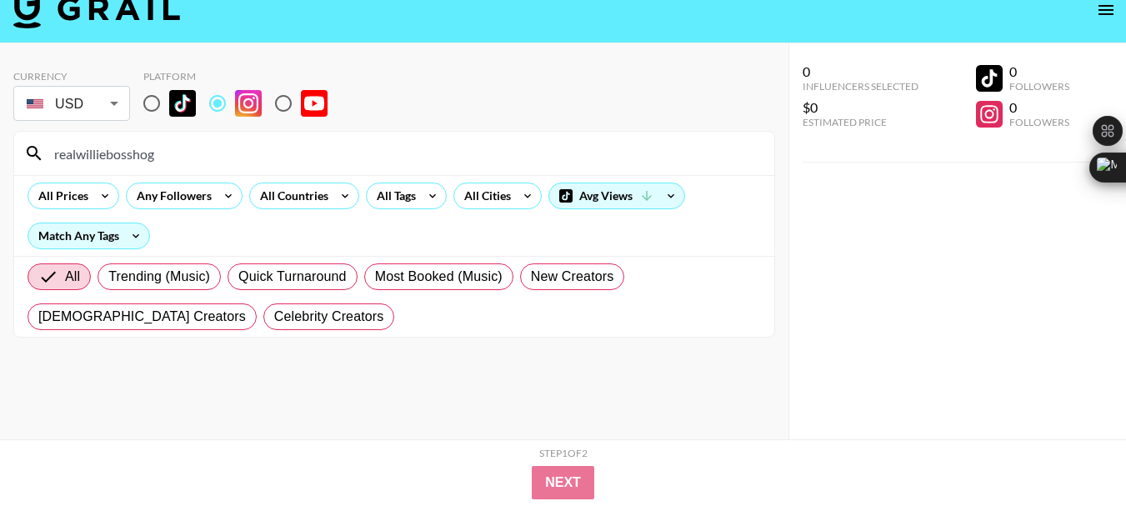
scroll to position [0, 0]
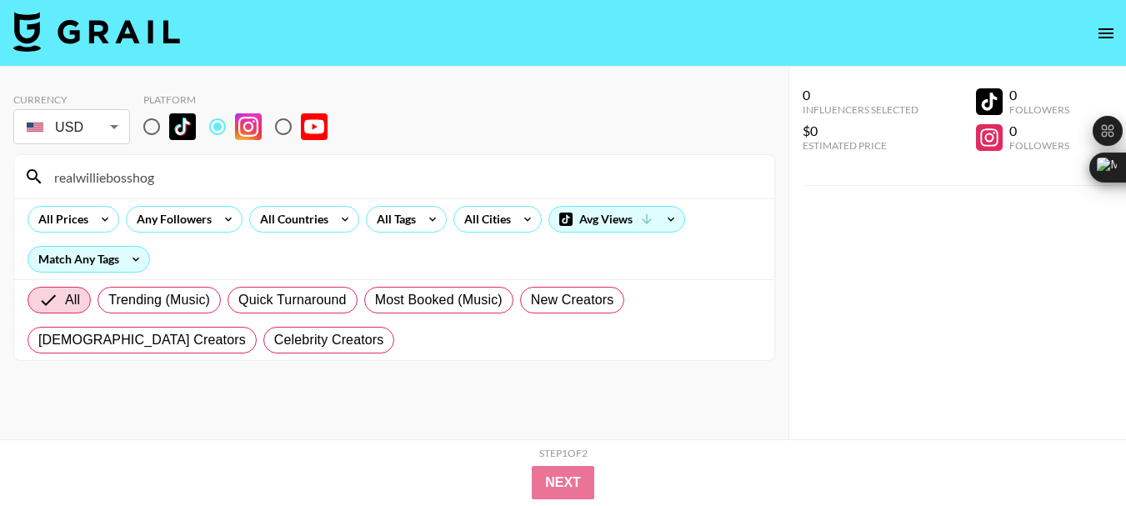
type input "realwilliebosshog"
click at [141, 172] on input "realwilliebosshog" at bounding box center [404, 176] width 720 height 27
paste input "shred.eighty"
type input "shred.eighty"
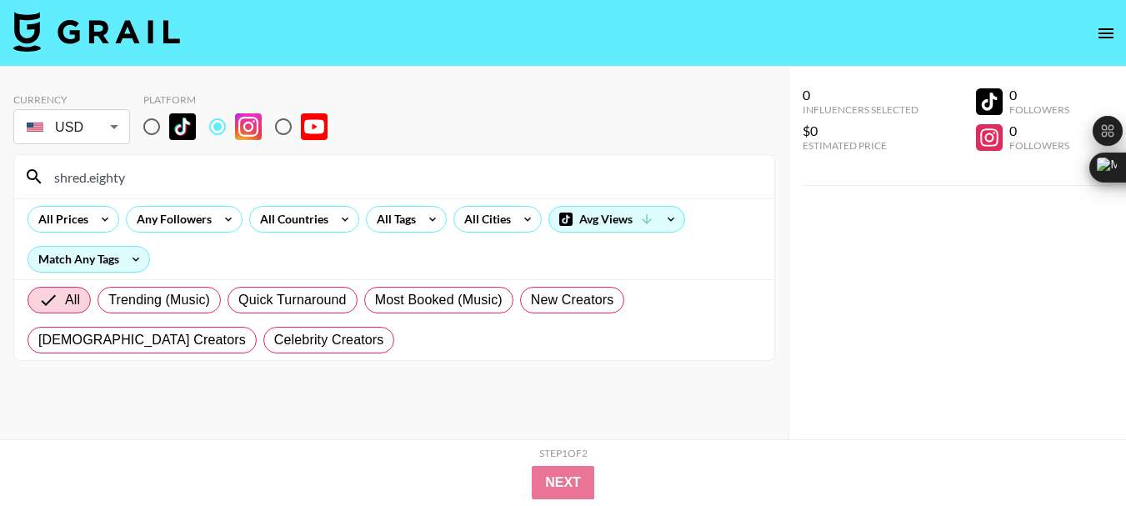
click at [115, 176] on input "shred.eighty" at bounding box center [404, 176] width 720 height 27
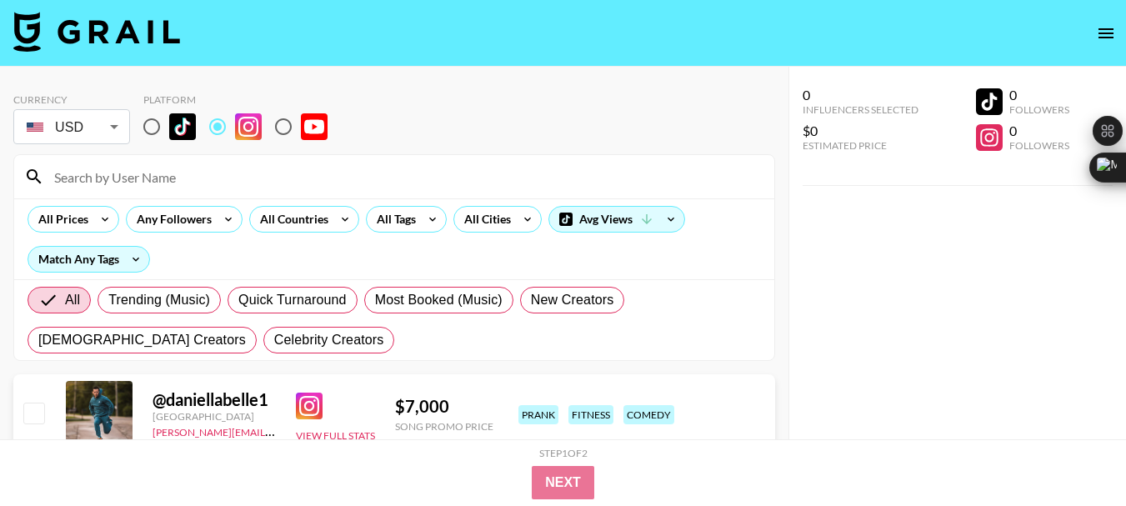
paste input "shred.eighty"
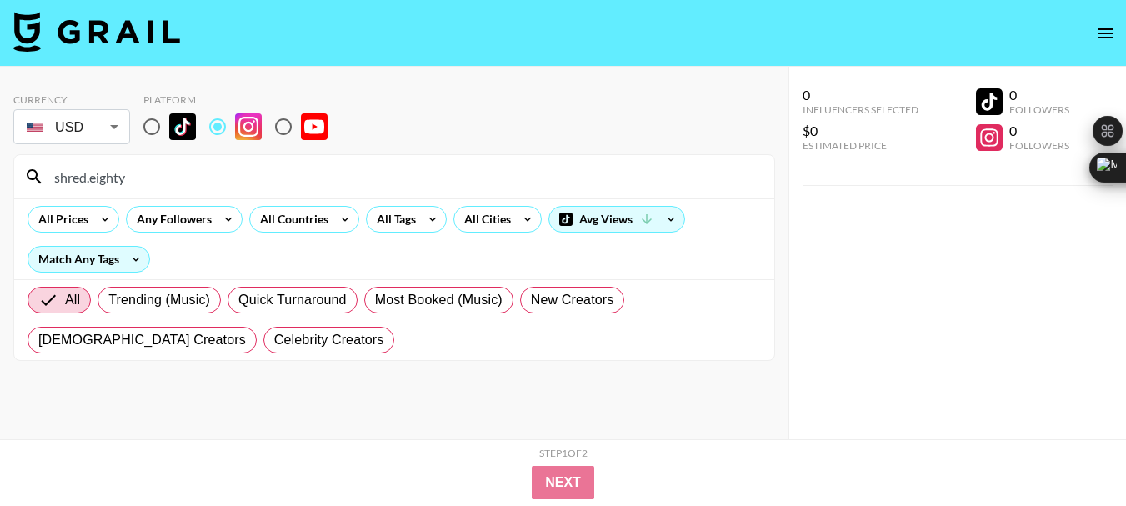
type input "shred.eighty"
click at [107, 172] on input "shred.eighty" at bounding box center [404, 176] width 720 height 27
click at [106, 172] on input "shred.eighty" at bounding box center [404, 176] width 720 height 27
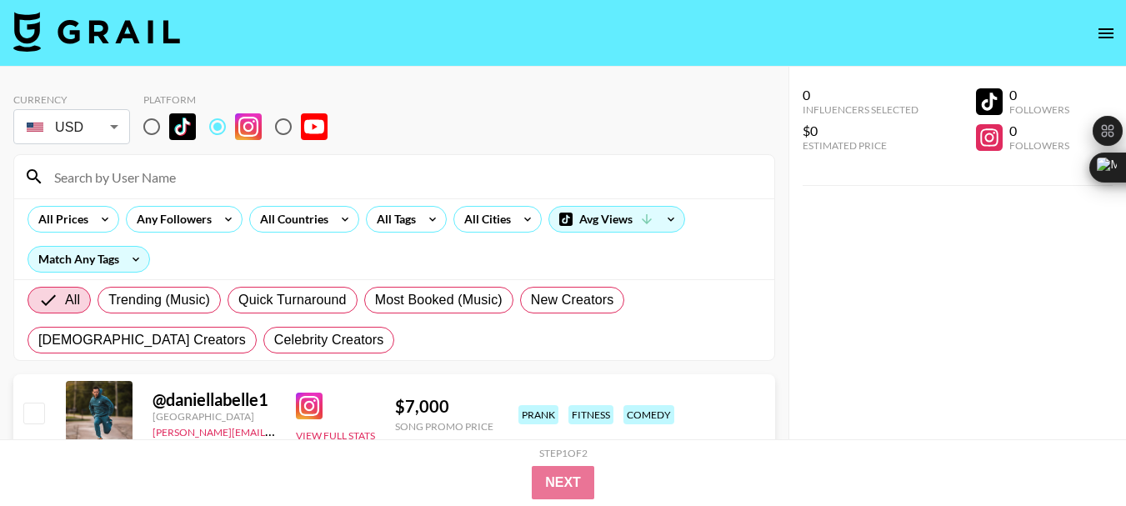
paste input "murphysdiesel"
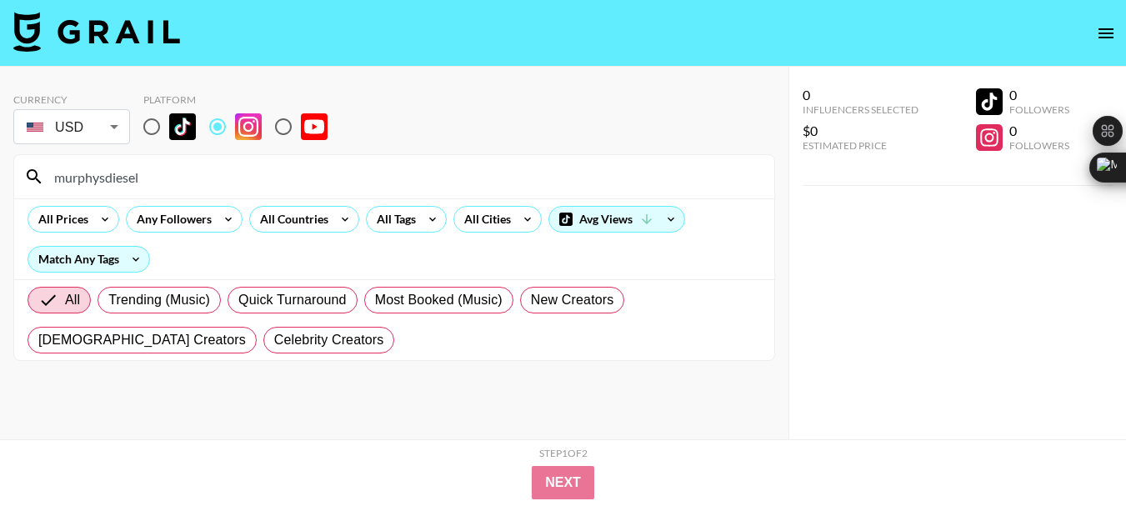
type input "murphysdiesel"
click at [104, 177] on input "murphysdiesel" at bounding box center [404, 176] width 720 height 27
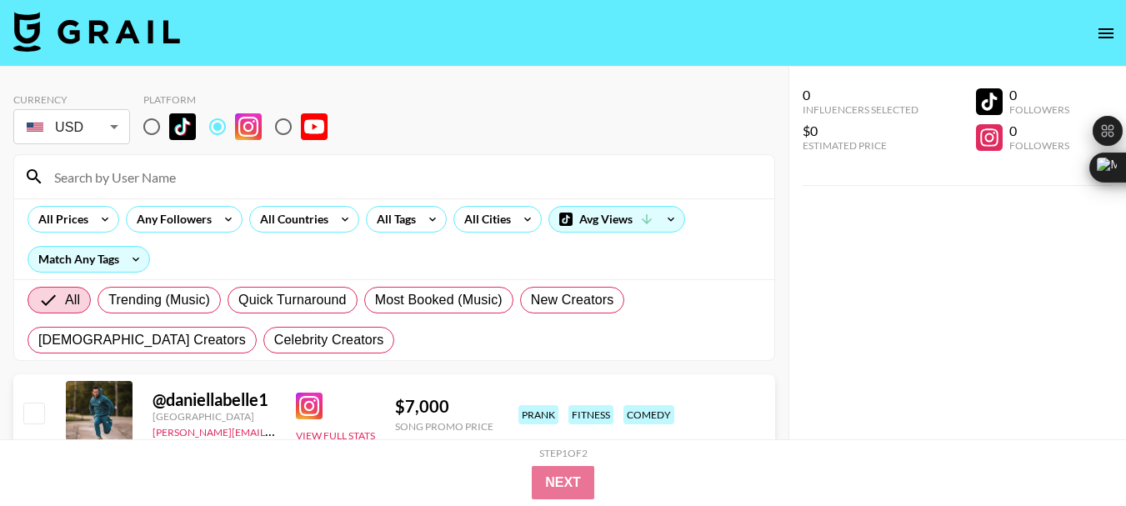
paste input "dadadvicefrombo"
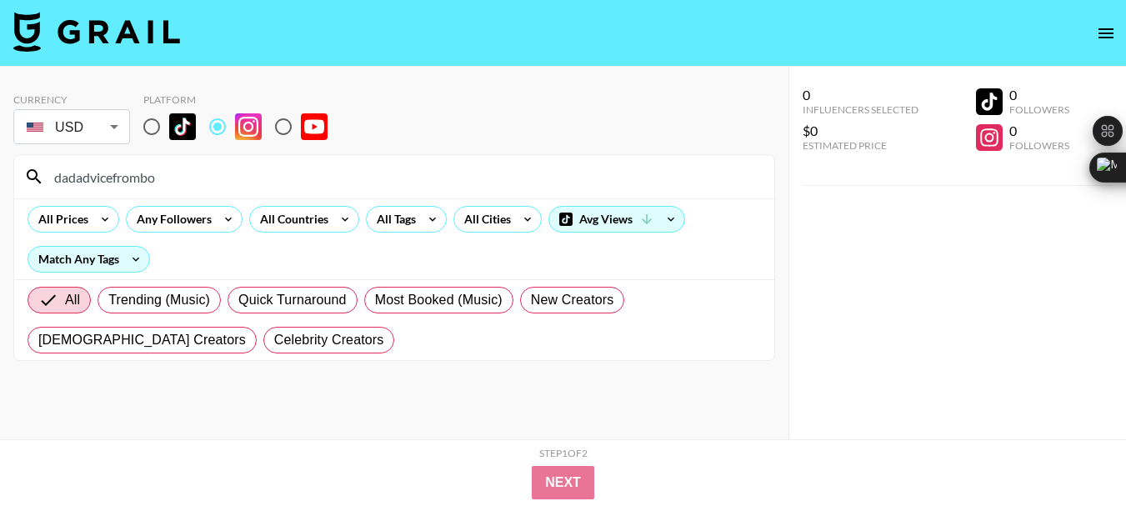
type input "dadadvicefrombo"
click at [105, 184] on input "dadadvicefrombo" at bounding box center [404, 176] width 720 height 27
click at [106, 183] on input "dadadvicefrombo" at bounding box center [404, 176] width 720 height 27
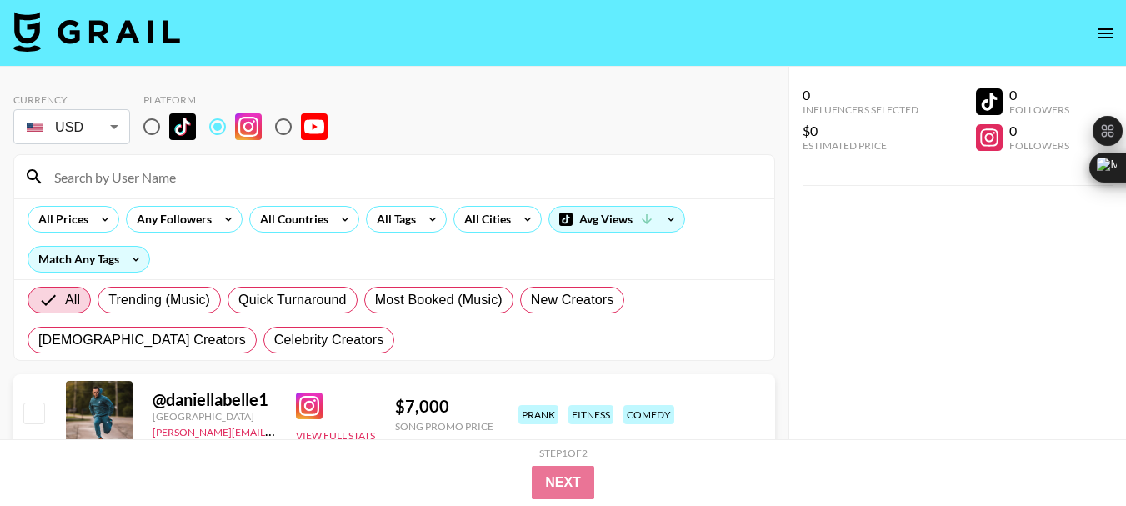
paste input "worzallabrothers"
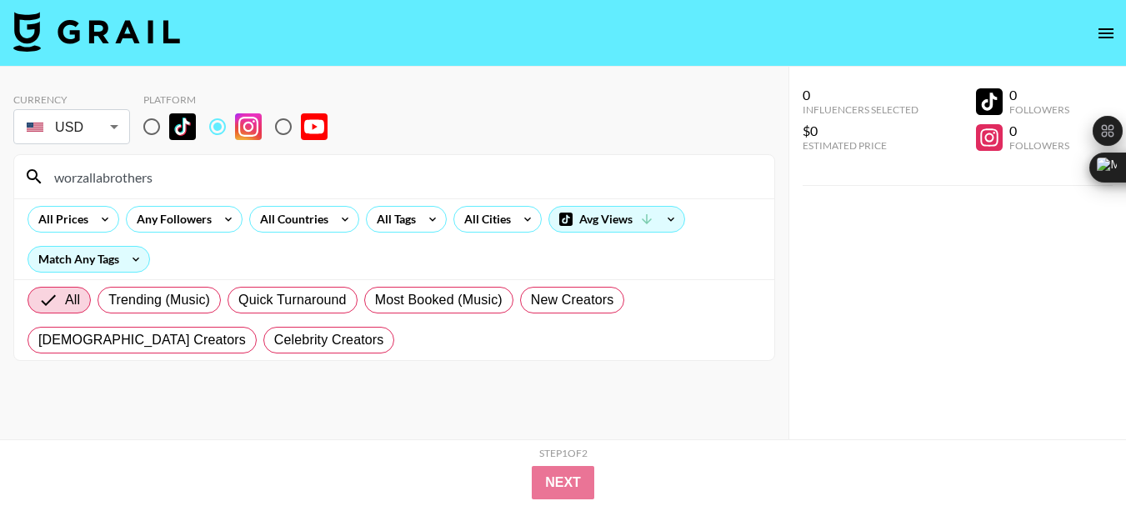
type input "worzallabrothers"
click at [116, 178] on input "worzallabrothers" at bounding box center [404, 176] width 720 height 27
click at [116, 179] on input "worzallabrothers" at bounding box center [404, 176] width 720 height 27
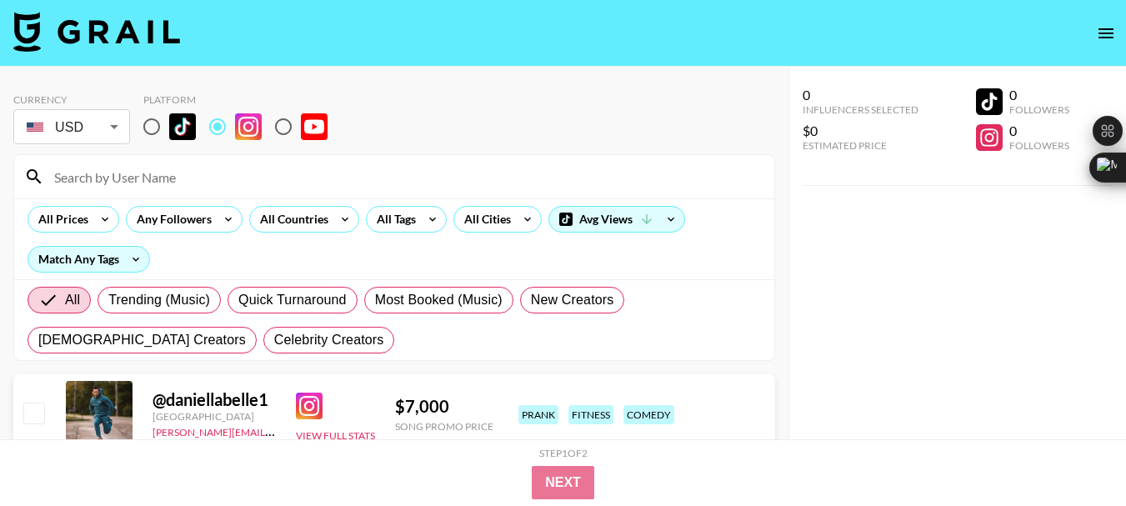
paste input "full_steam_designs"
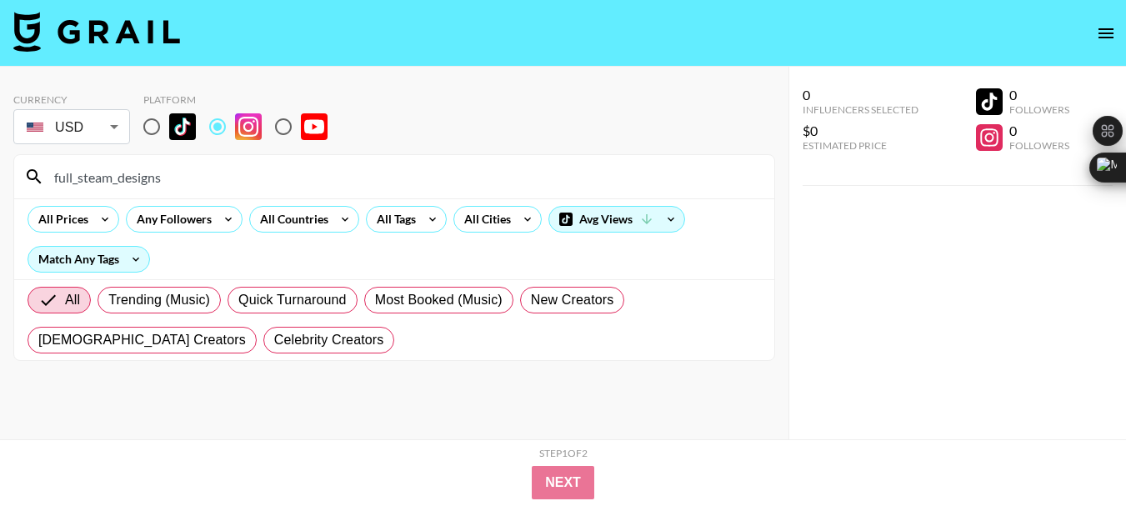
type input "full_steam_designs"
click at [131, 182] on input "full_steam_designs" at bounding box center [404, 176] width 720 height 27
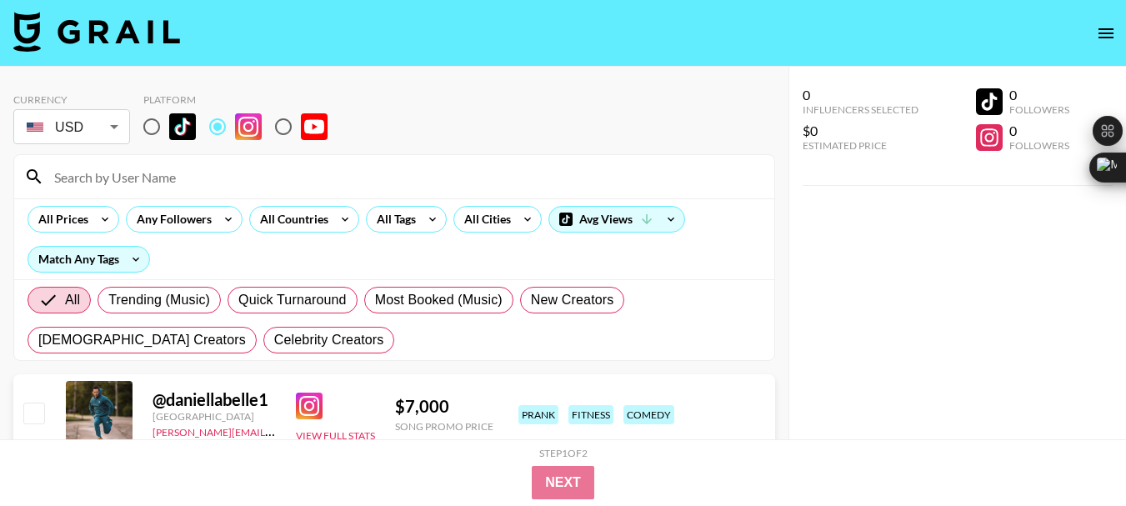
paste input "b11lee"
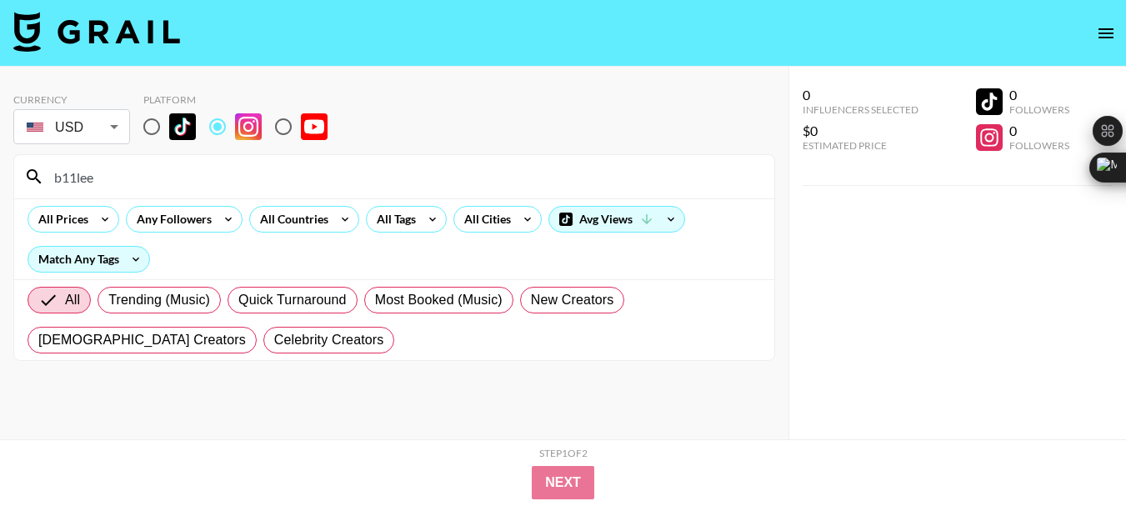
type input "b11lee"
click at [78, 181] on input "b11lee" at bounding box center [404, 176] width 720 height 27
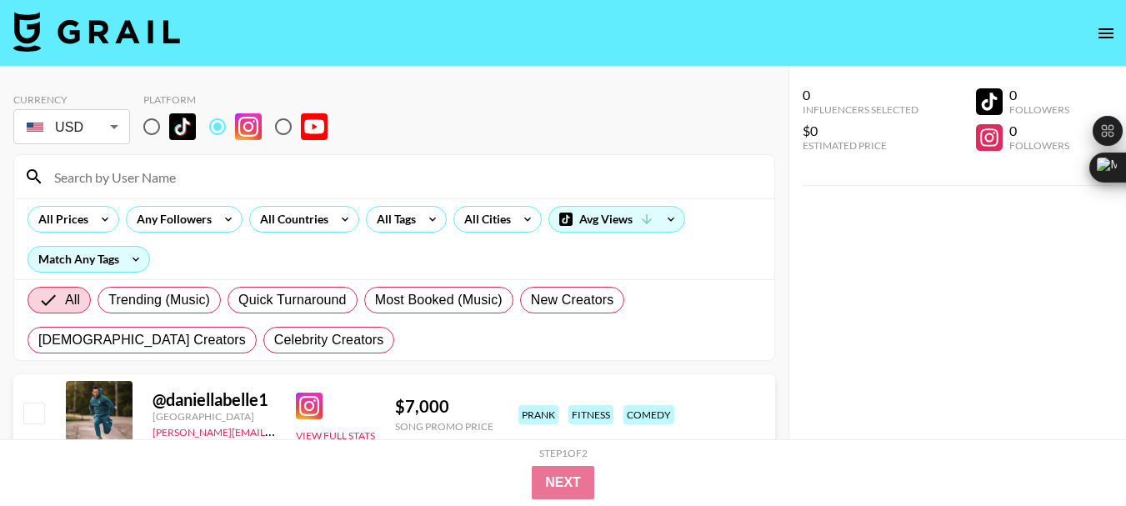
paste input "sawdustsociety"
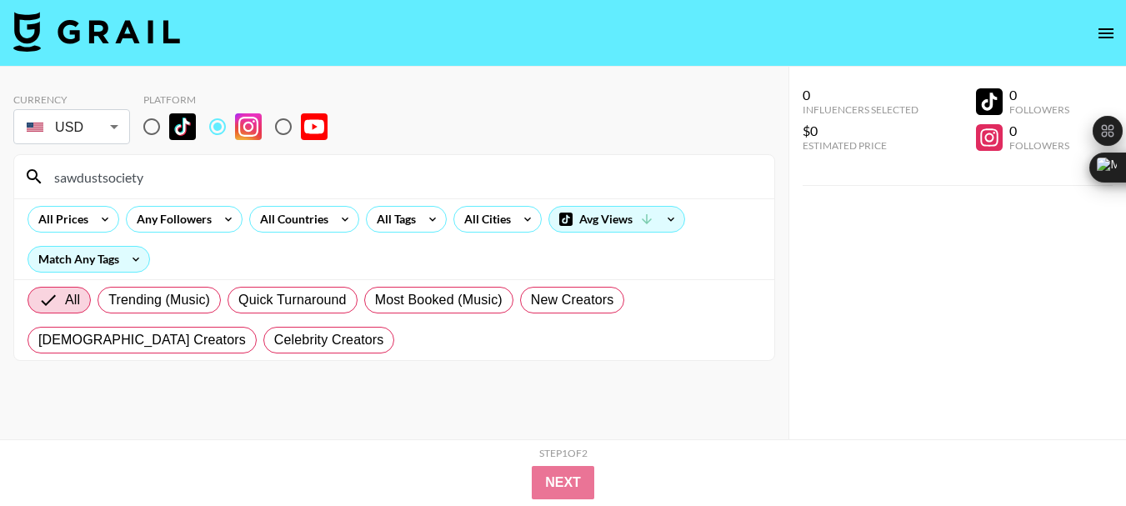
type input "sawdustsociety"
click at [124, 180] on input "sawdustsociety" at bounding box center [404, 176] width 720 height 27
click at [123, 180] on input "sawdustsociety" at bounding box center [404, 176] width 720 height 27
click at [122, 180] on input "sawdustsociety" at bounding box center [404, 176] width 720 height 27
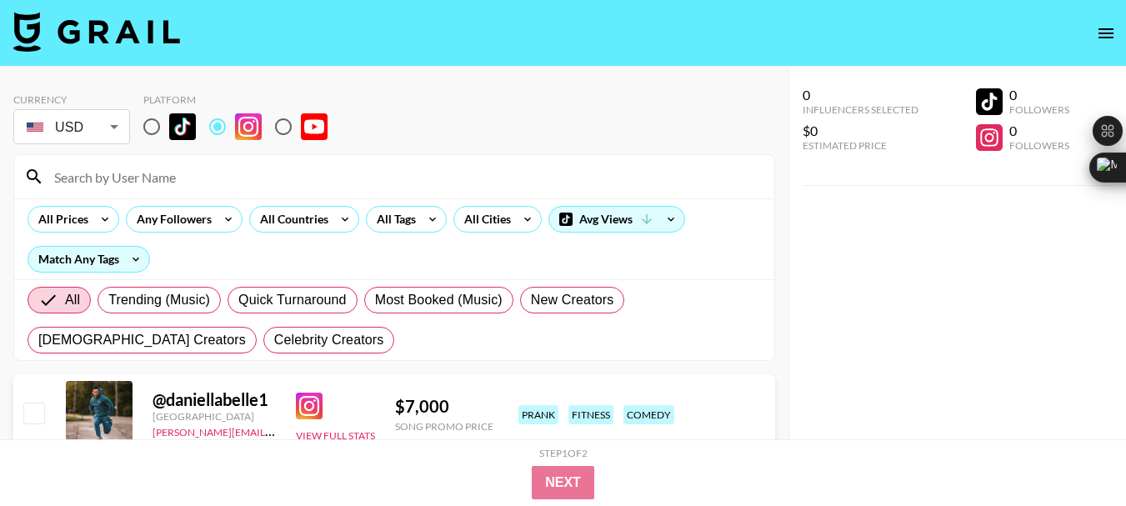
paste input "whatnooowaaay"
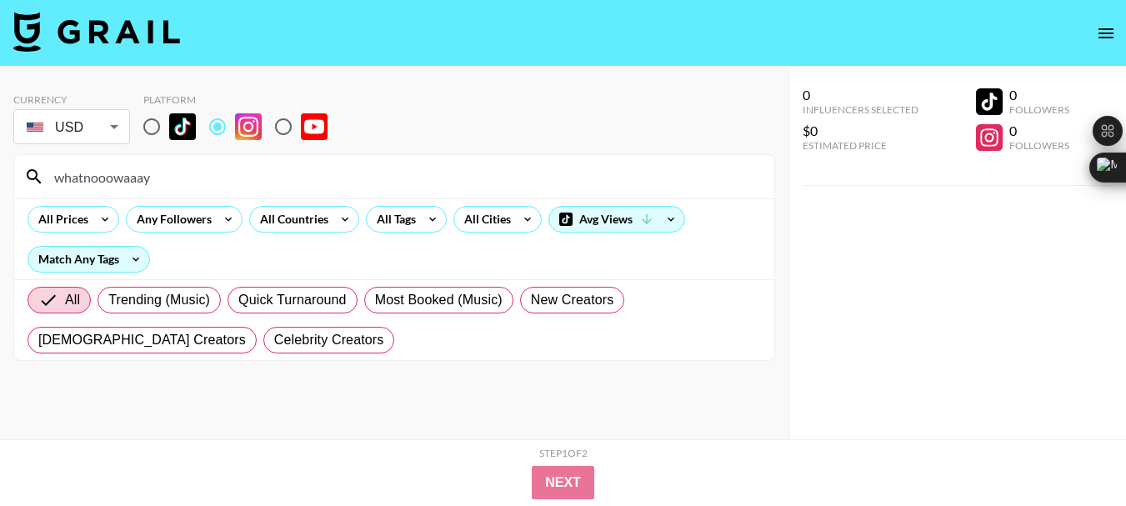
type input "whatnooowaaay"
